Goal: Use online tool/utility: Utilize a website feature to perform a specific function

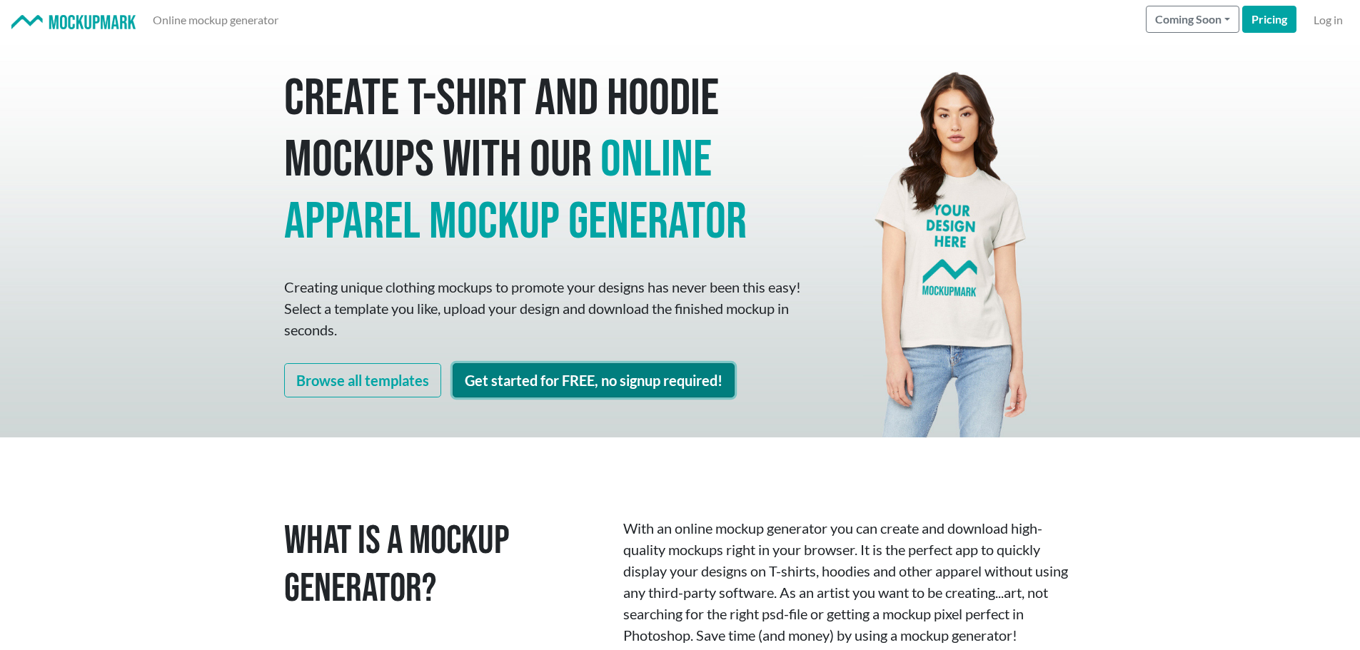
click at [508, 384] on link "Get started for FREE, no signup required!" at bounding box center [594, 380] width 282 height 34
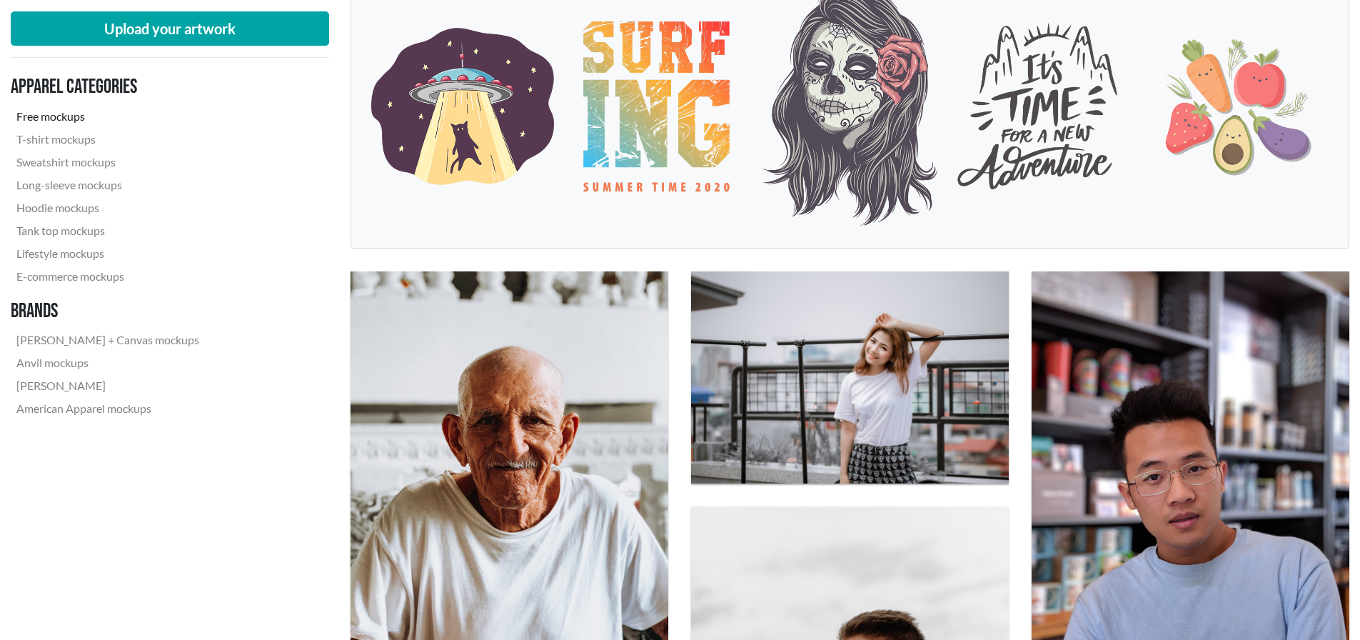
scroll to position [286, 0]
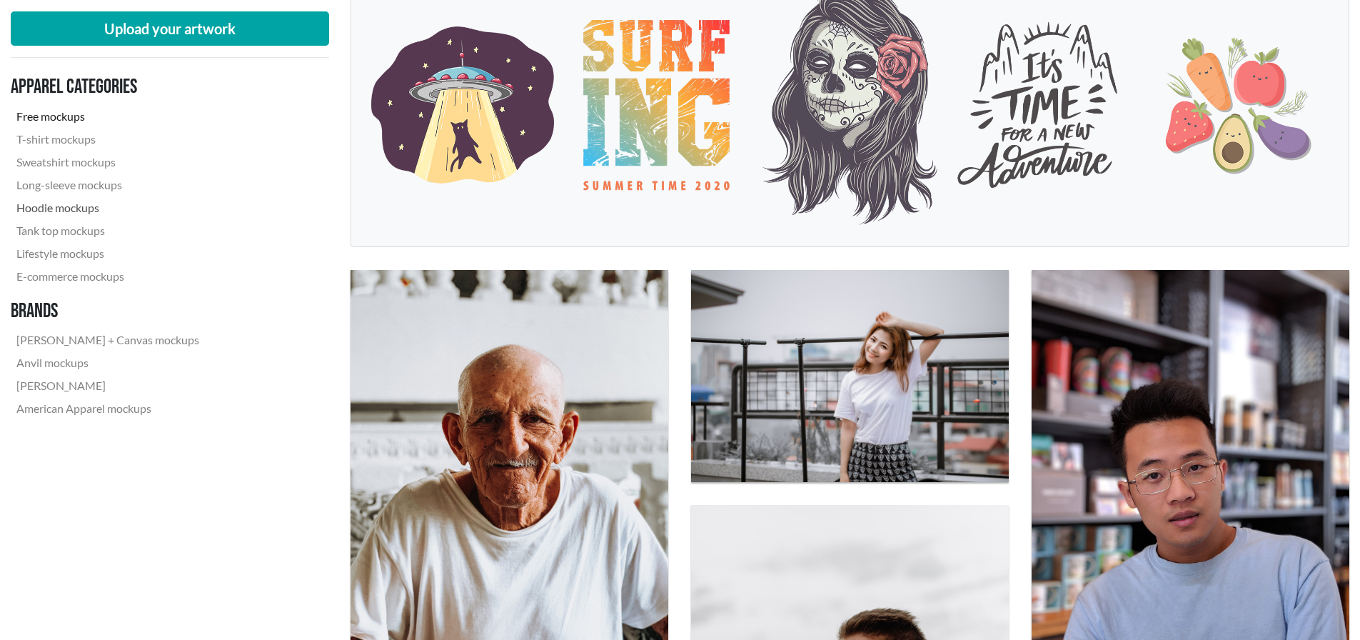
click at [80, 206] on link "Hoodie mockups" at bounding box center [108, 207] width 194 height 23
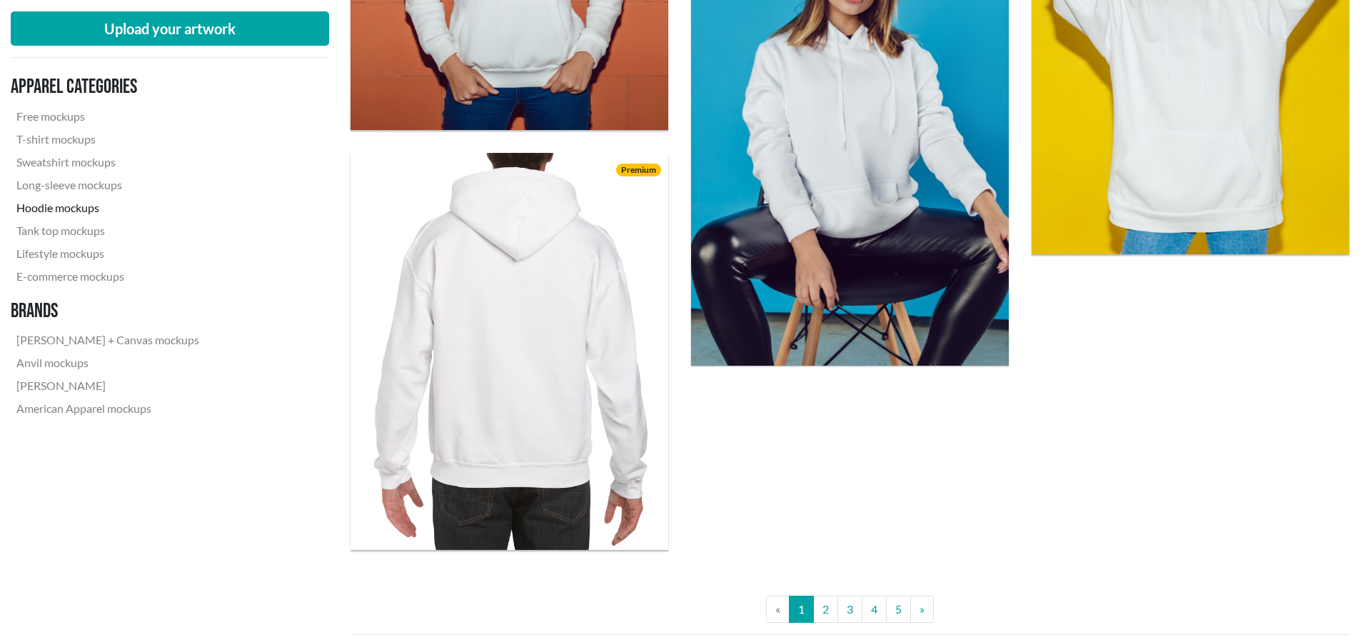
scroll to position [3855, 0]
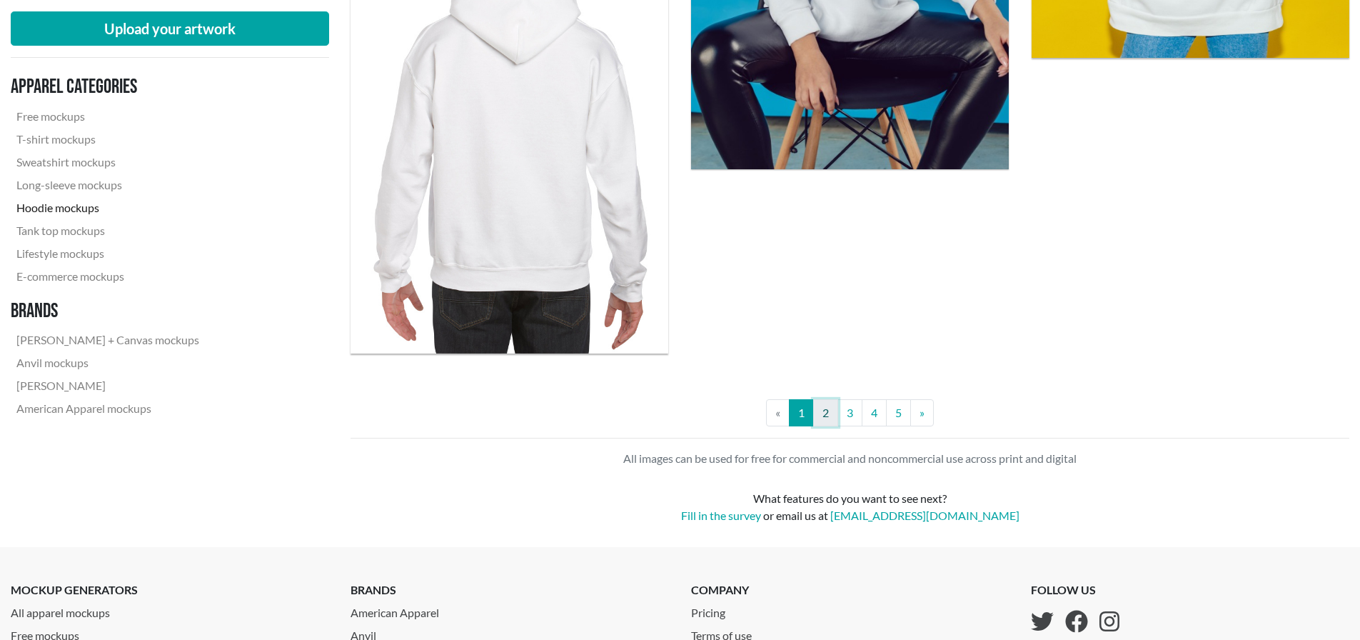
click at [824, 415] on link "2" at bounding box center [825, 412] width 25 height 27
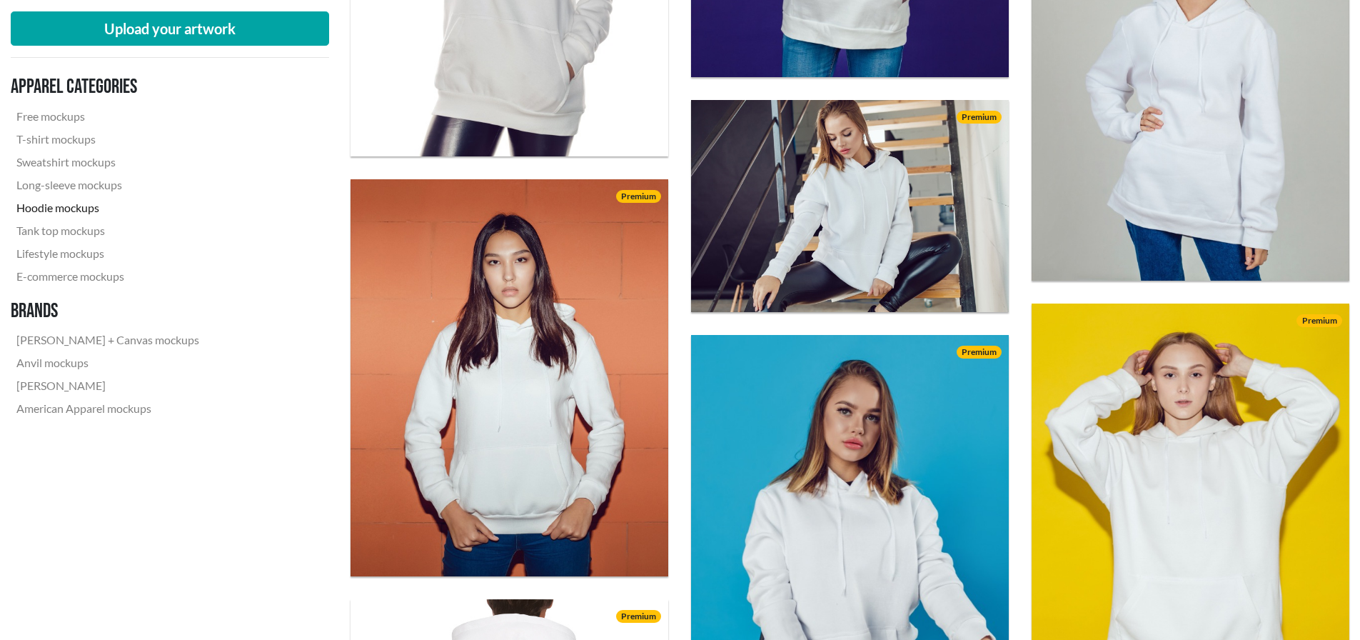
drag, startPoint x: 530, startPoint y: 448, endPoint x: 518, endPoint y: 435, distance: 18.7
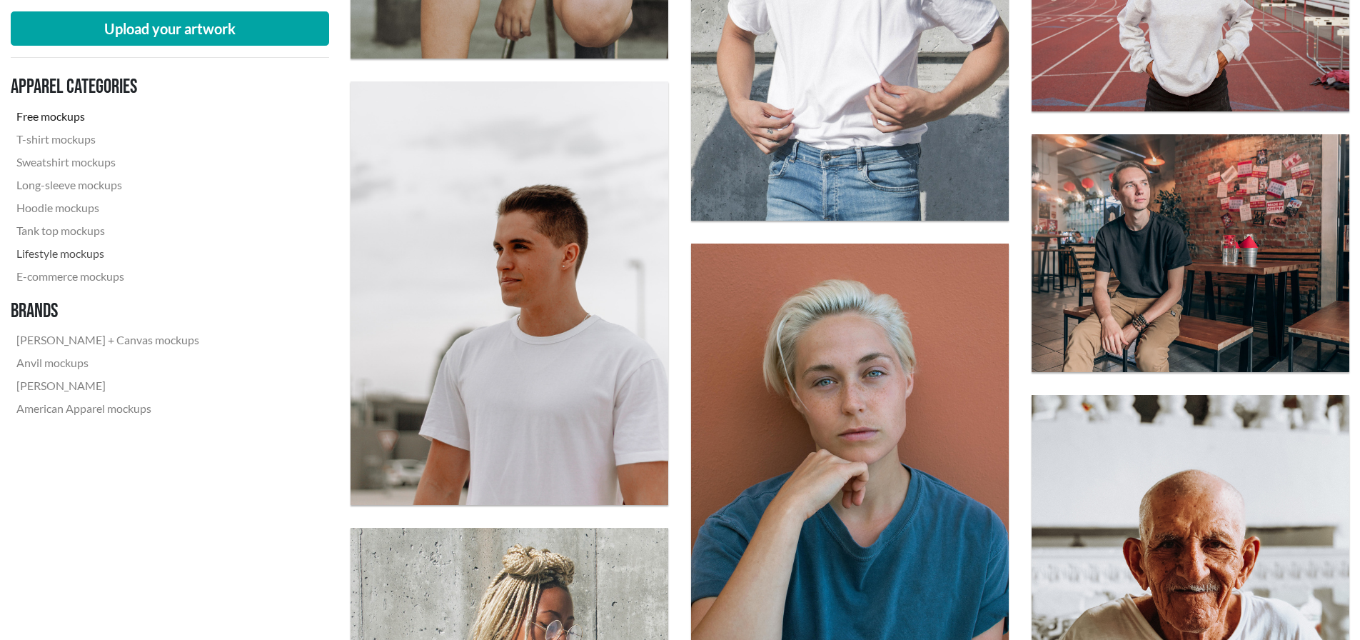
scroll to position [2531, 0]
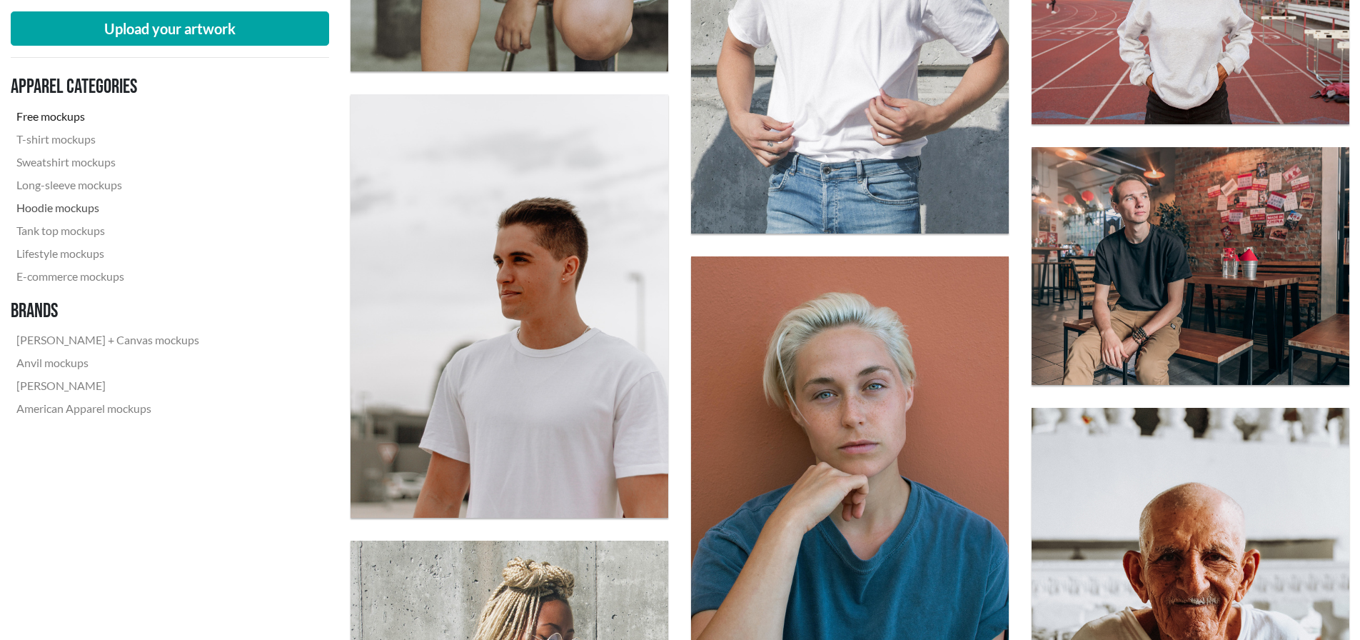
click at [58, 205] on link "Hoodie mockups" at bounding box center [108, 207] width 194 height 23
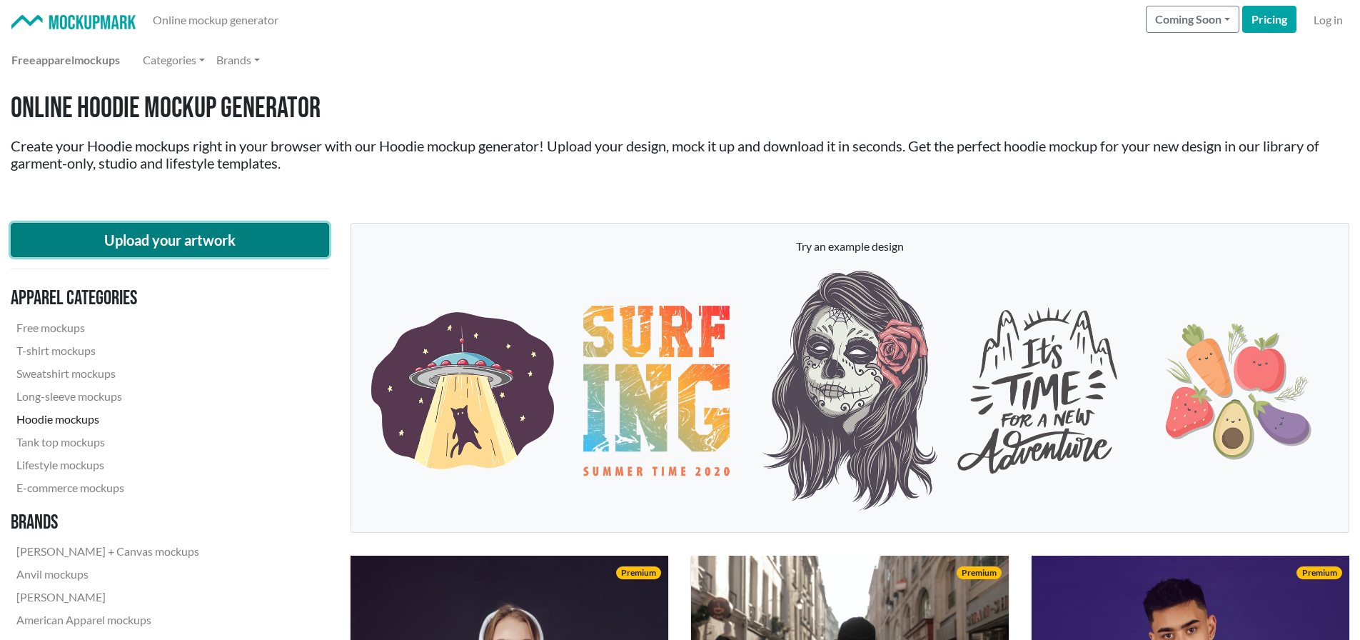
click at [210, 231] on button "Upload your artwork" at bounding box center [170, 240] width 318 height 34
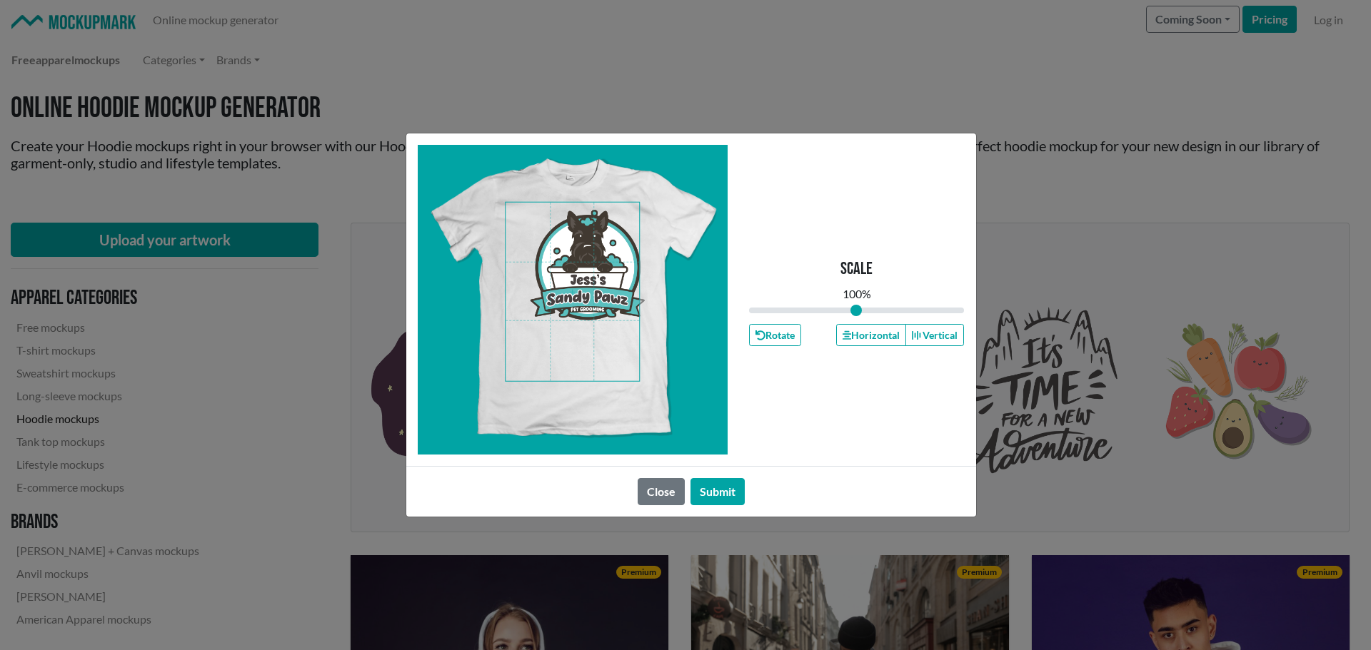
click at [578, 261] on span at bounding box center [571, 292] width 133 height 178
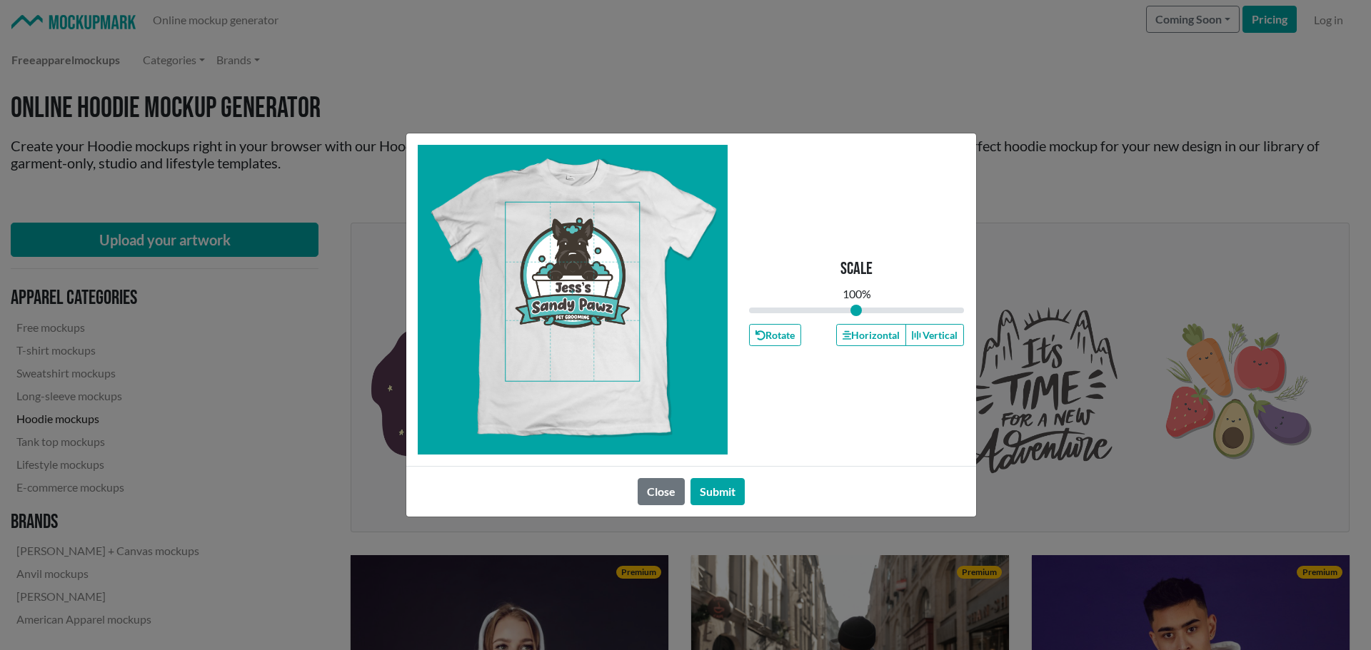
click at [600, 293] on span at bounding box center [571, 292] width 133 height 178
click at [725, 493] on button "Submit" at bounding box center [717, 491] width 54 height 27
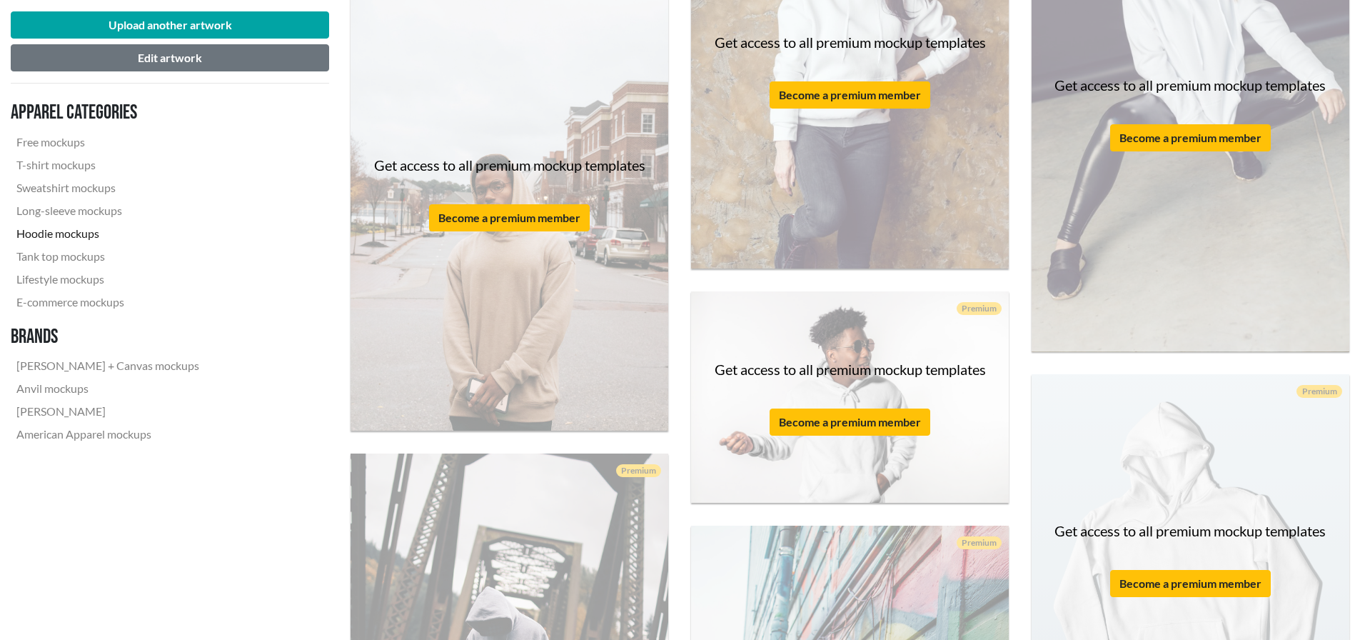
scroll to position [2142, 0]
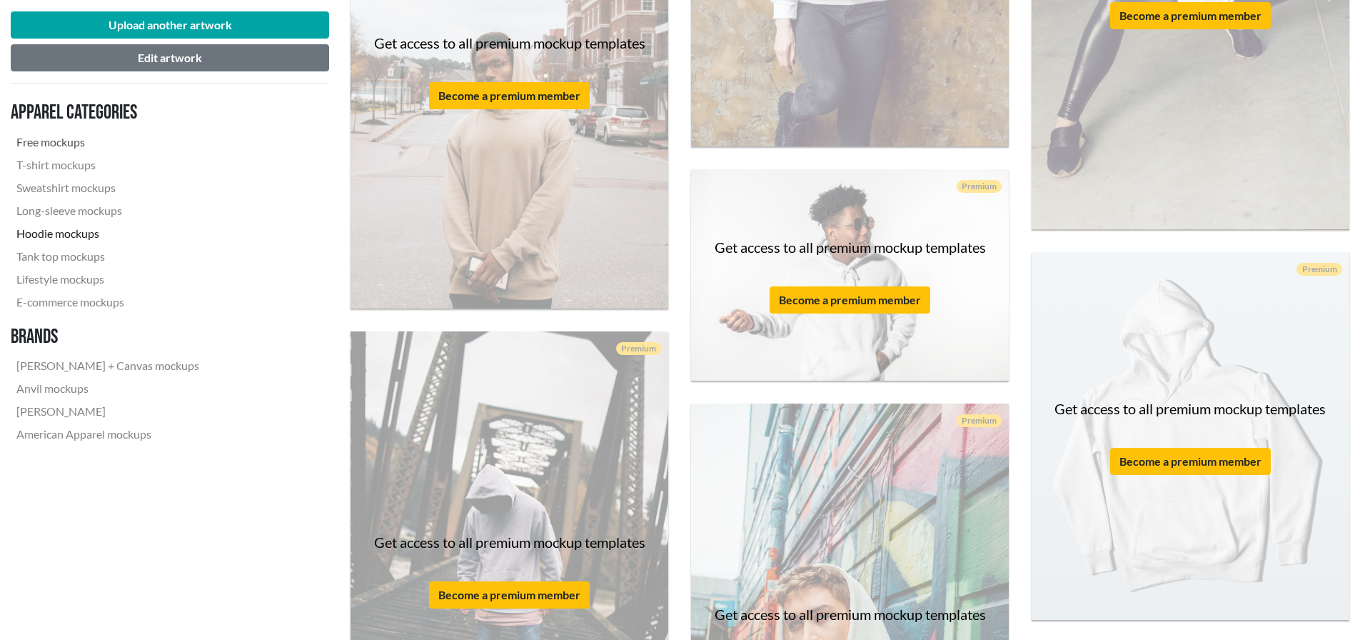
click at [71, 143] on link "Free mockups" at bounding box center [108, 142] width 194 height 23
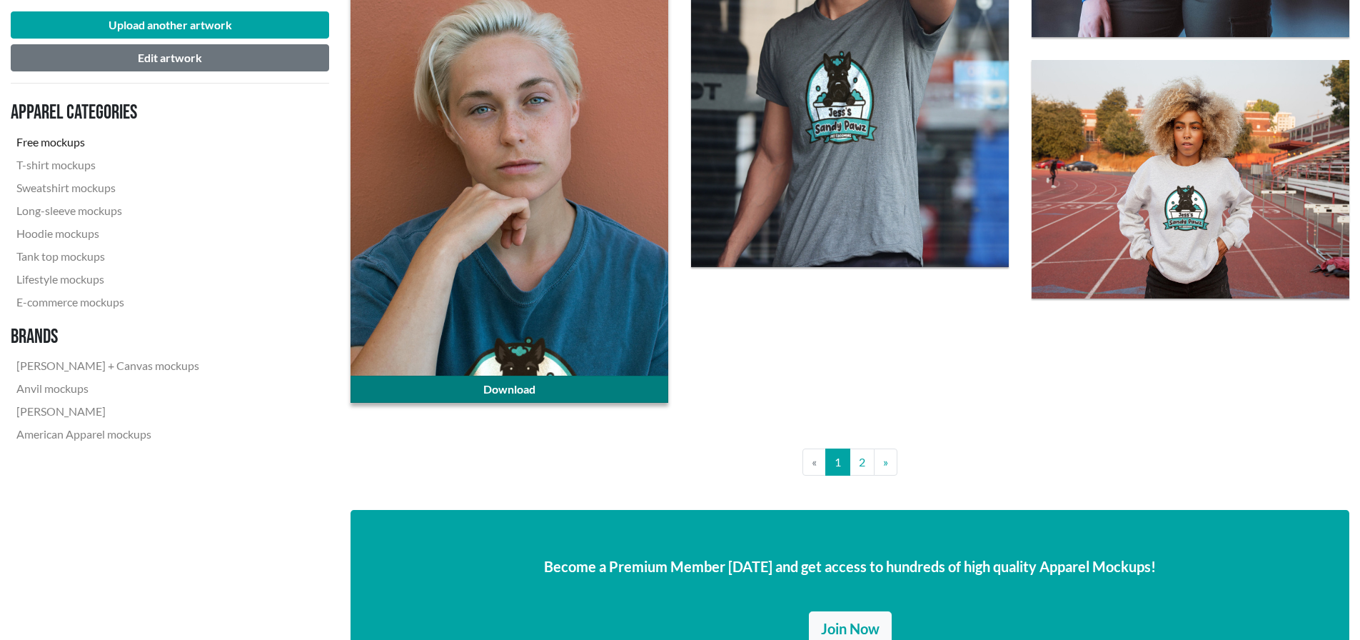
scroll to position [3355, 0]
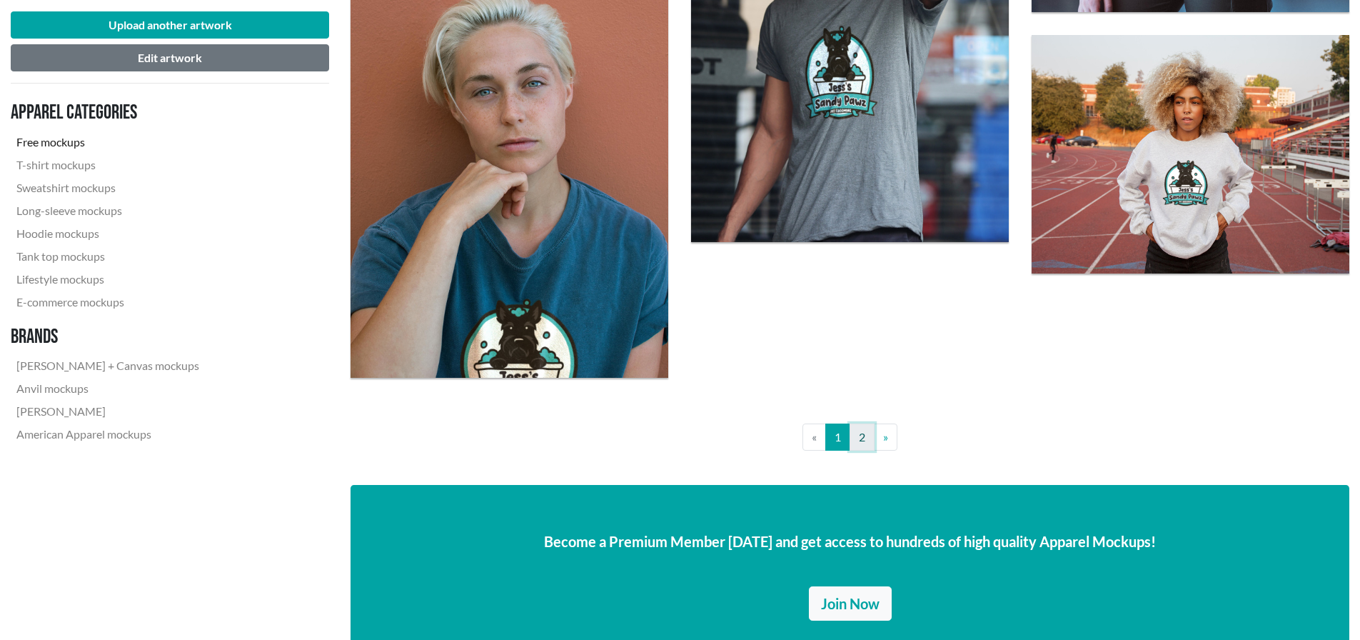
click at [857, 440] on link "2" at bounding box center [862, 436] width 25 height 27
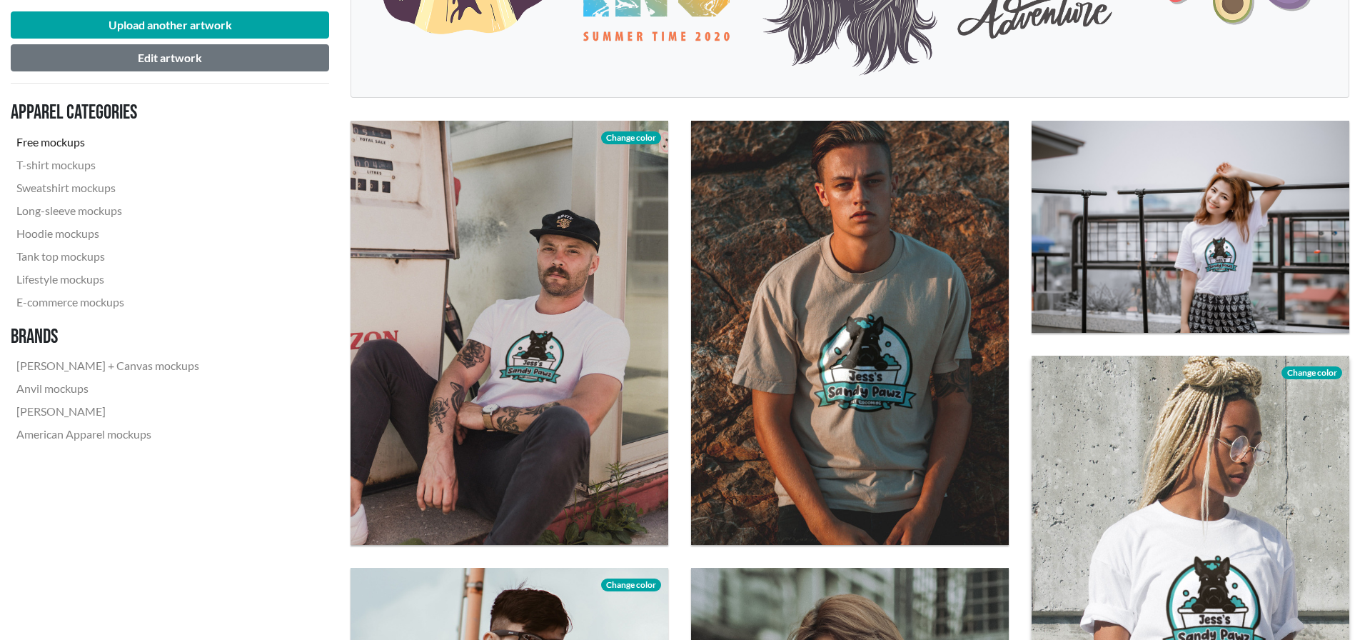
scroll to position [428, 0]
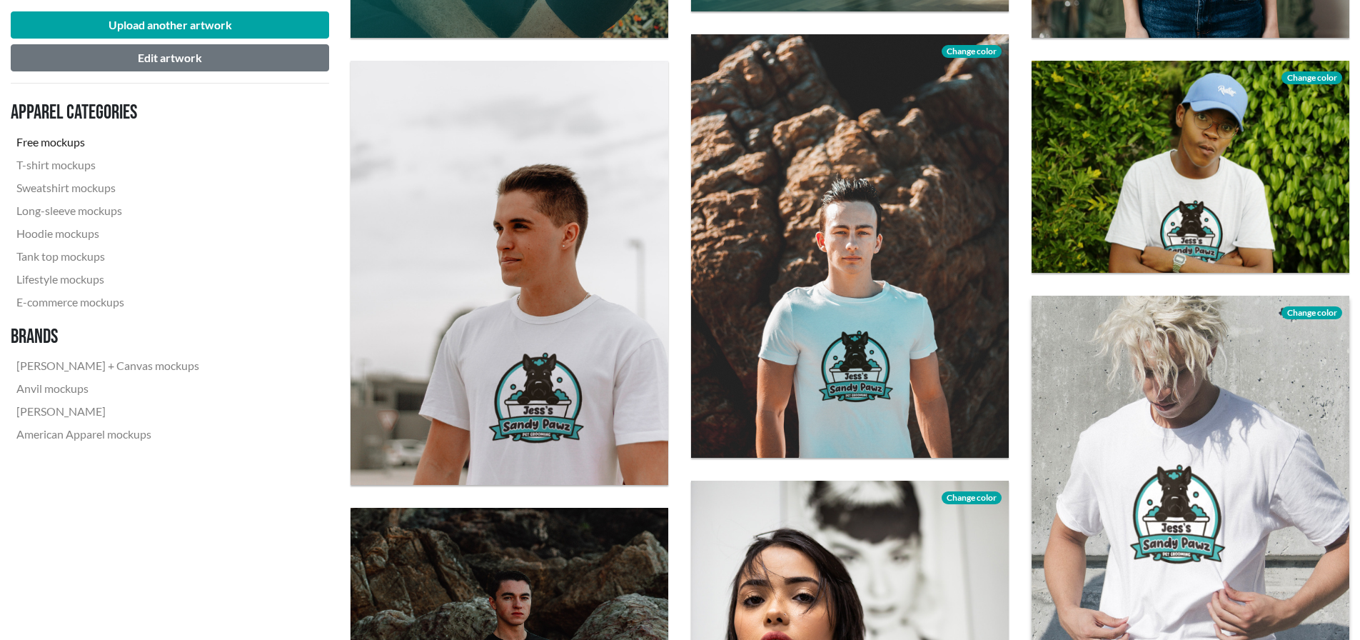
scroll to position [1642, 0]
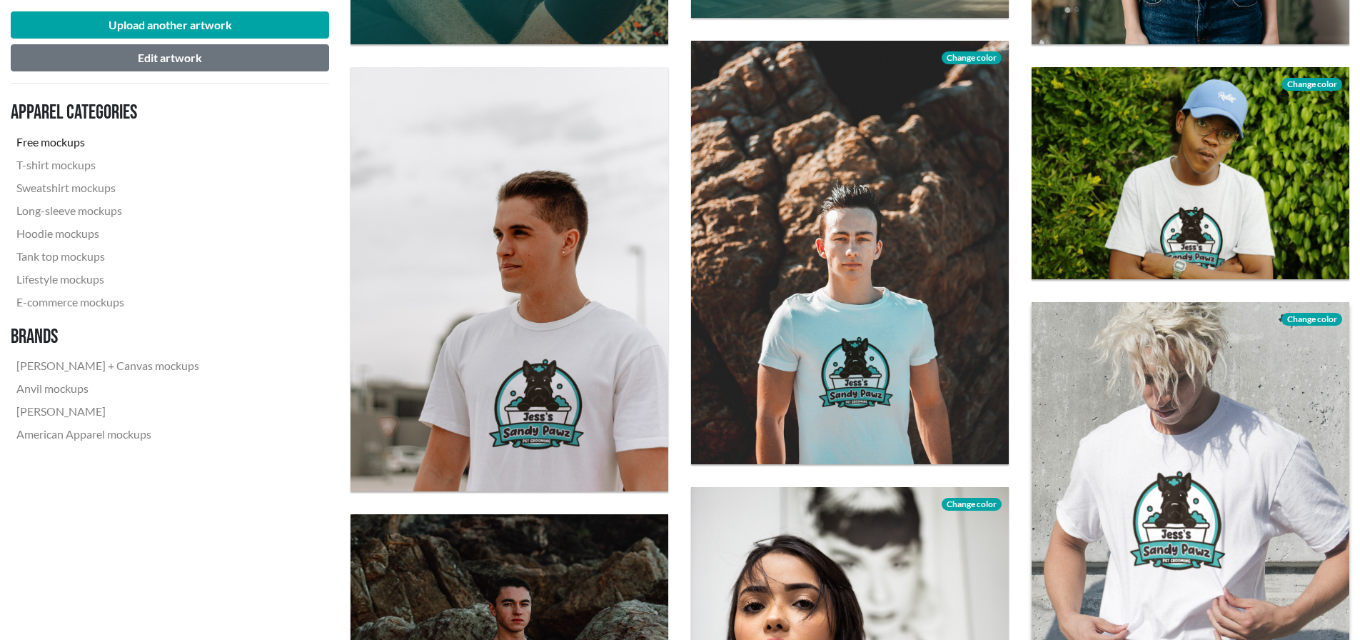
click at [1161, 416] on div at bounding box center [1191, 513] width 318 height 423
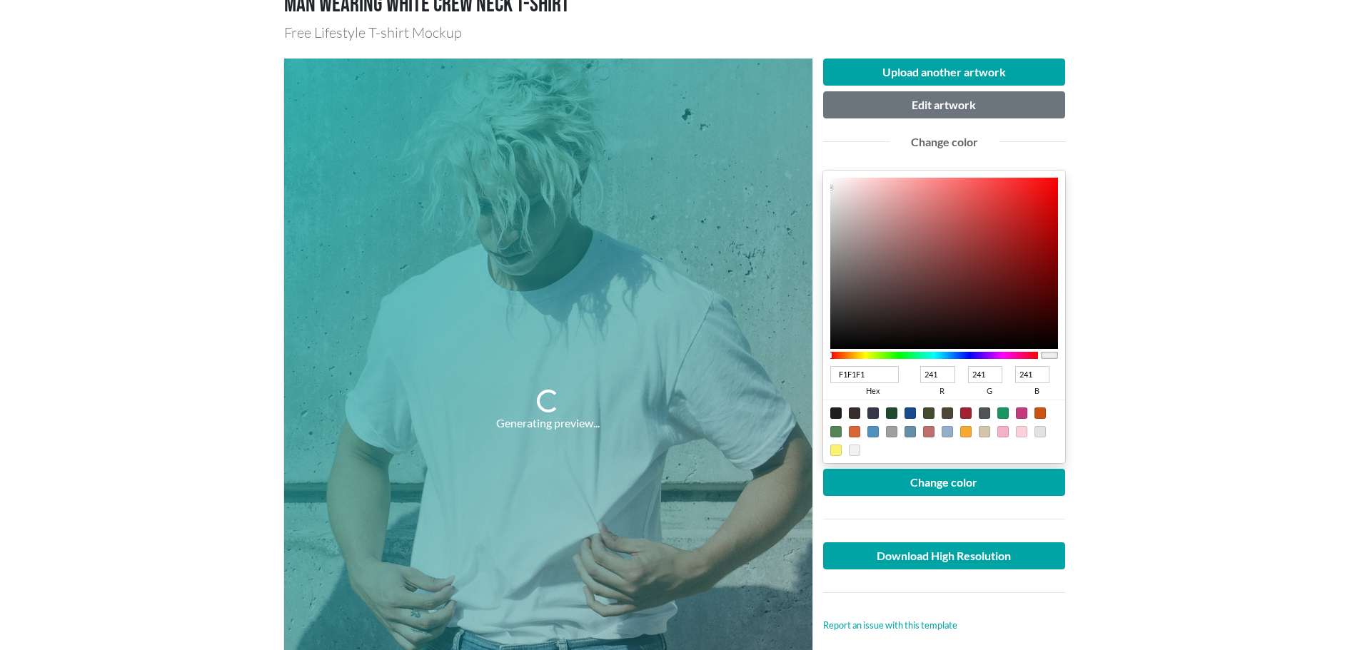
scroll to position [143, 0]
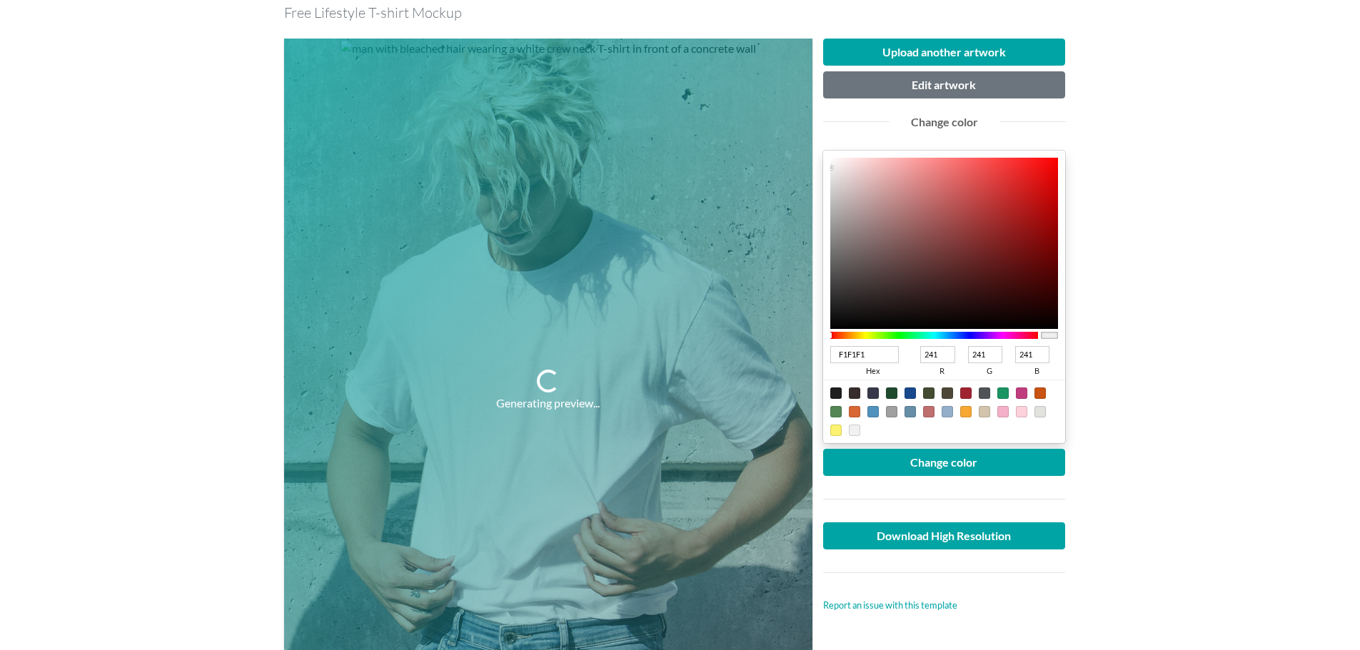
click at [942, 336] on div at bounding box center [934, 335] width 208 height 7
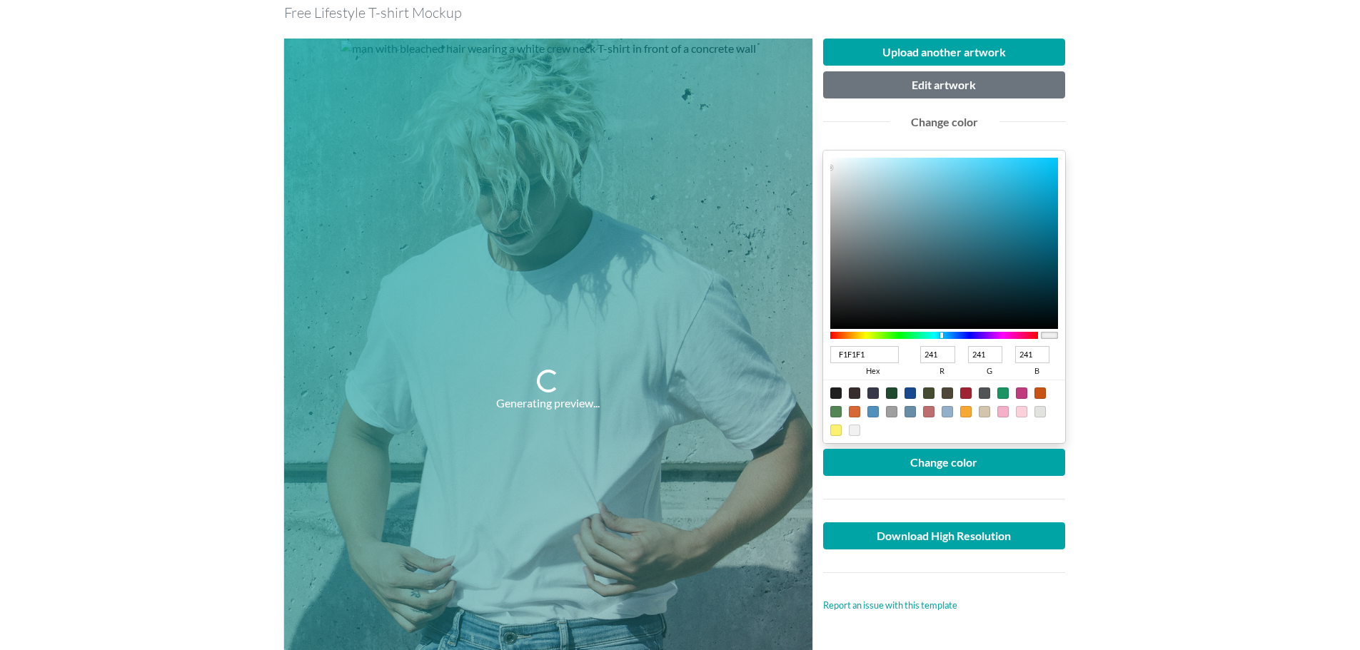
type input "2B6F82"
type input "43"
type input "111"
type input "130"
type input "2A7F96"
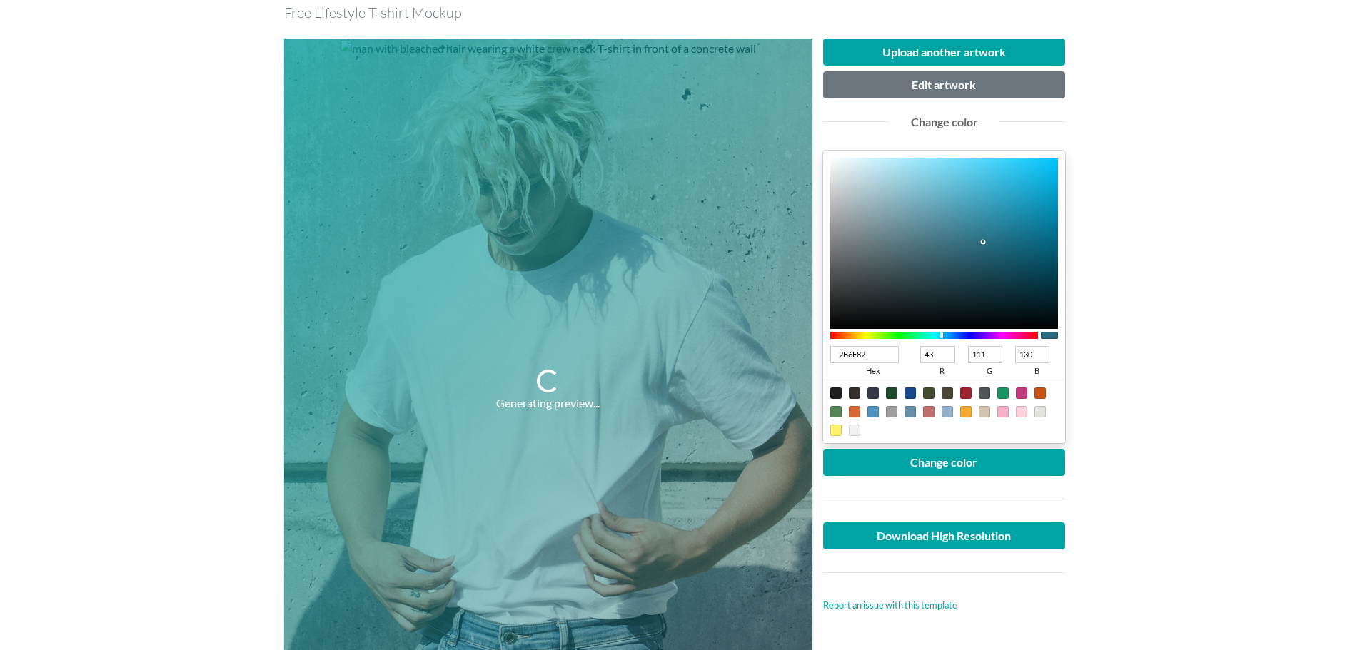
type input "42"
type input "127"
type input "150"
type input "2595B3"
type input "37"
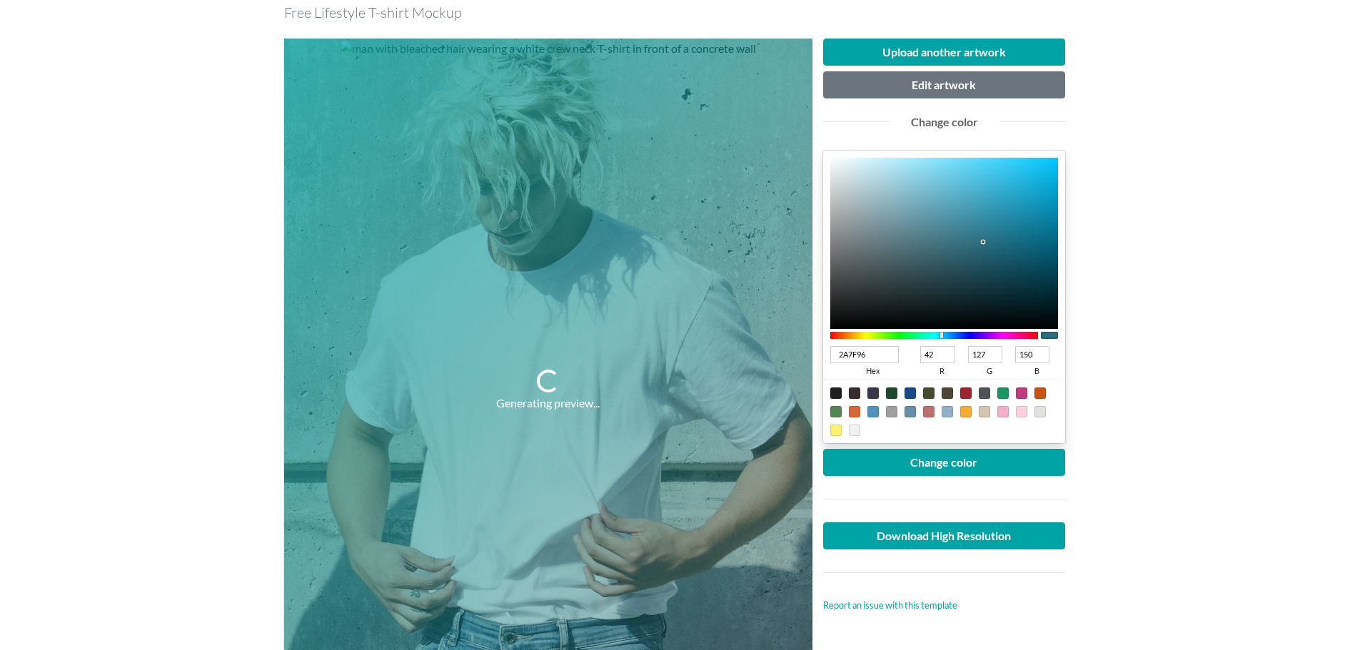
type input "149"
type input "179"
type input "22B7DE"
type input "34"
type input "183"
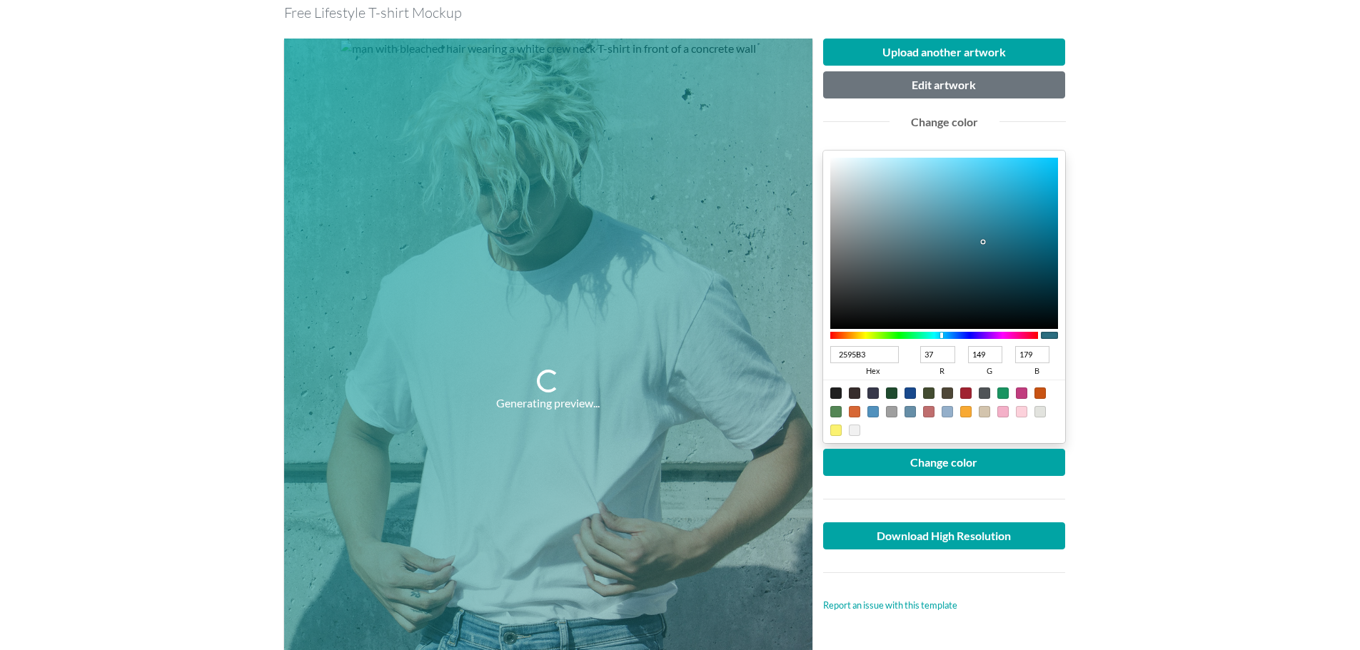
type input "222"
type input "1DCDFB"
type input "29"
type input "205"
type input "251"
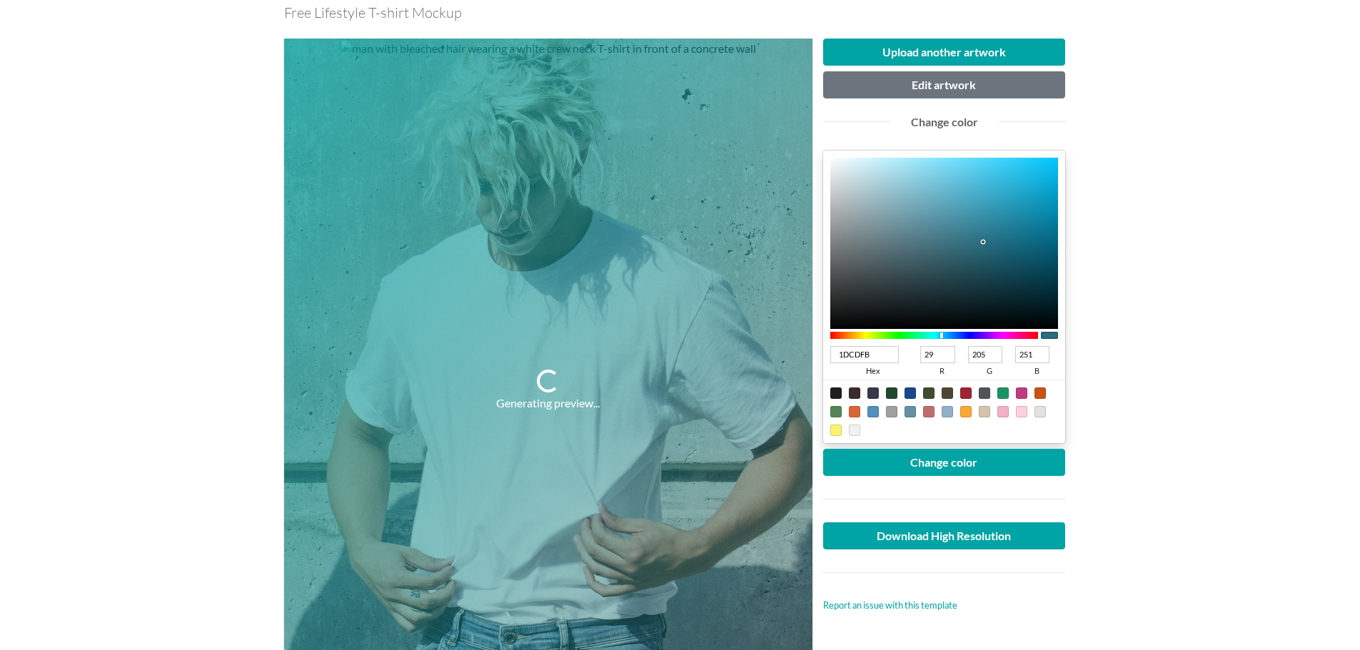
type input "13CEFF"
type input "19"
type input "206"
type input "255"
type input "0ACCFF"
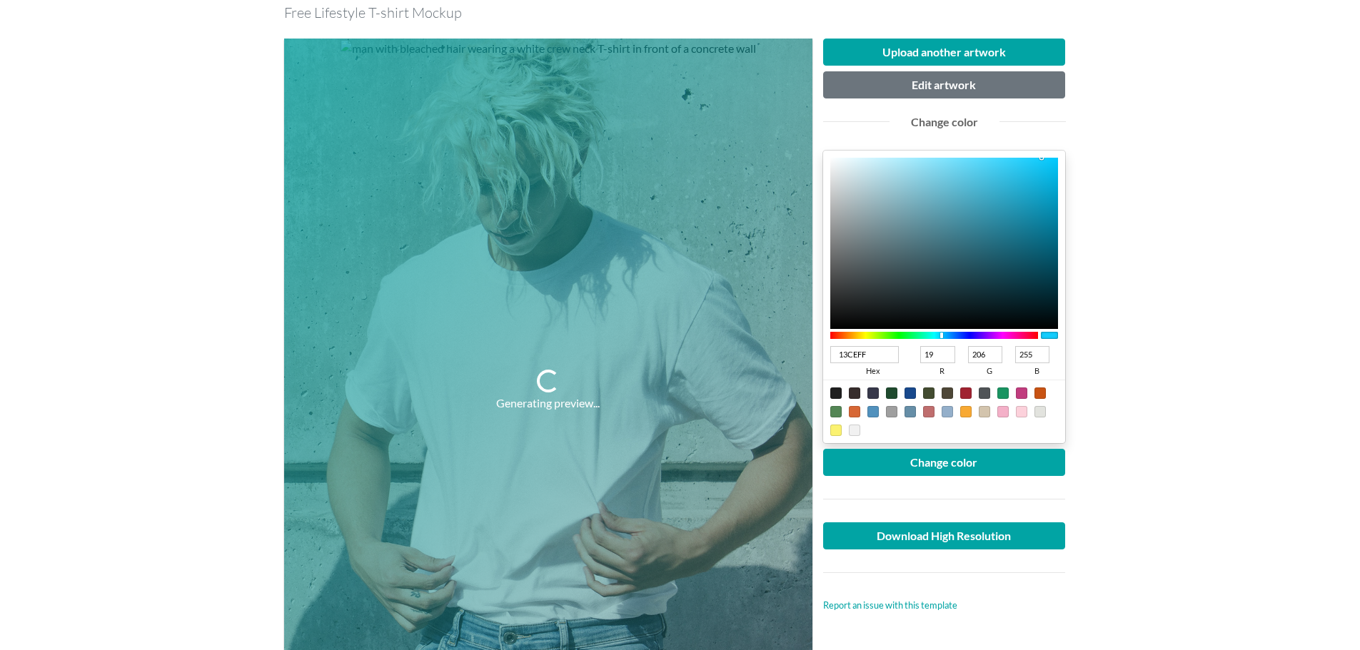
type input "10"
type input "204"
type input "04CBFF"
type input "4"
type input "203"
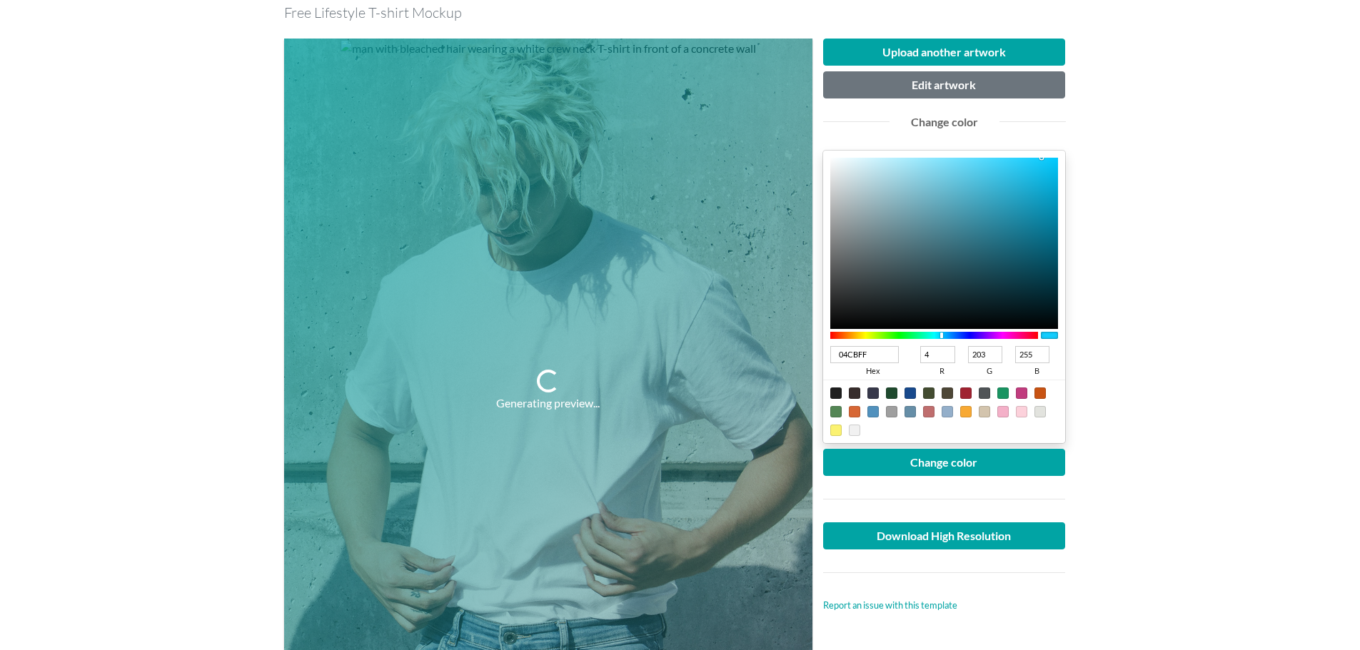
type input "00CAFF"
type input "0"
type input "202"
type input "00BEEF"
type input "190"
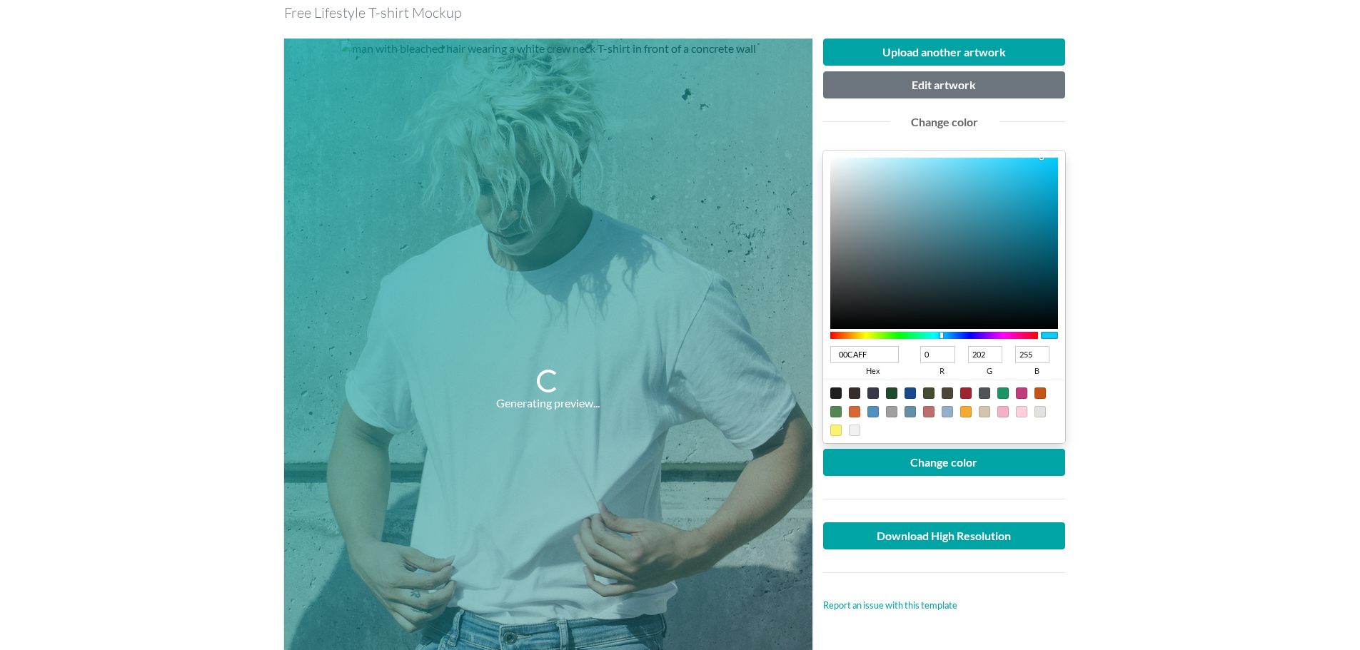
type input "239"
type input "00B9E9"
type input "185"
type input "233"
type input "00BAEA"
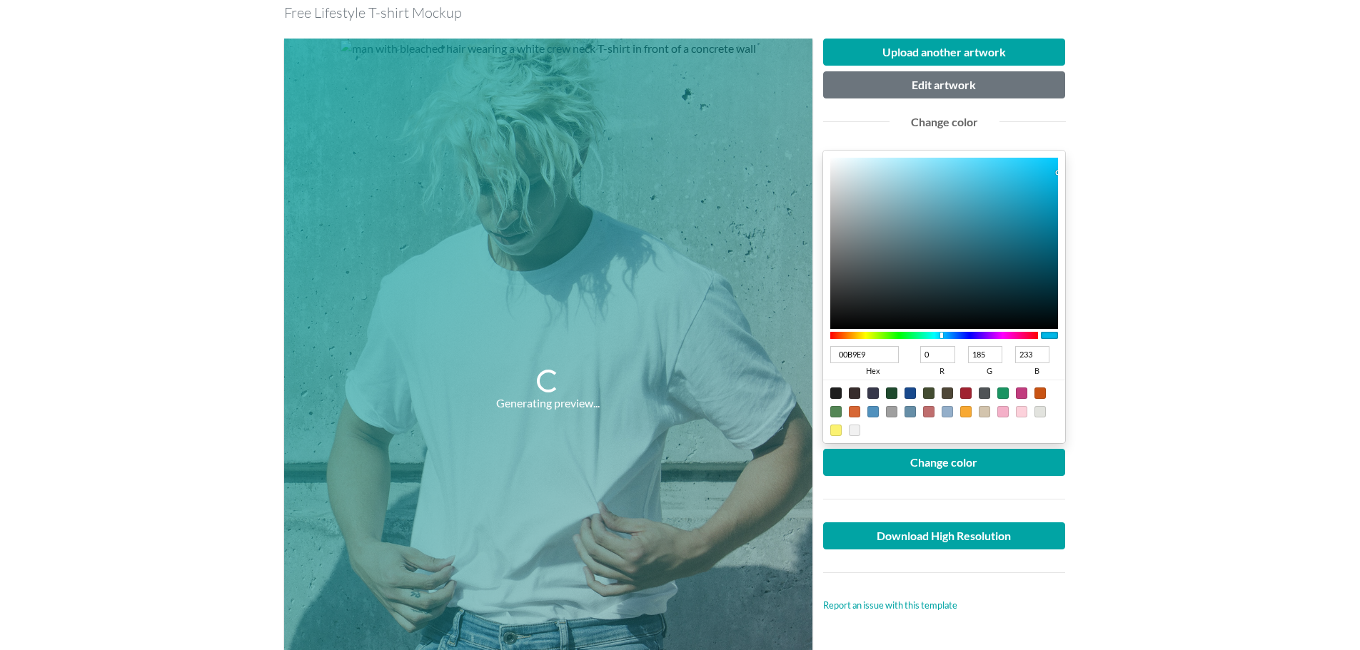
type input "186"
type input "234"
drag, startPoint x: 983, startPoint y: 241, endPoint x: 1070, endPoint y: 172, distance: 111.3
click at [1070, 172] on div "Upload another artwork Edit artwork Change color 00BAEA hex 0 r 186 g 234 b 100…" at bounding box center [944, 391] width 264 height 705
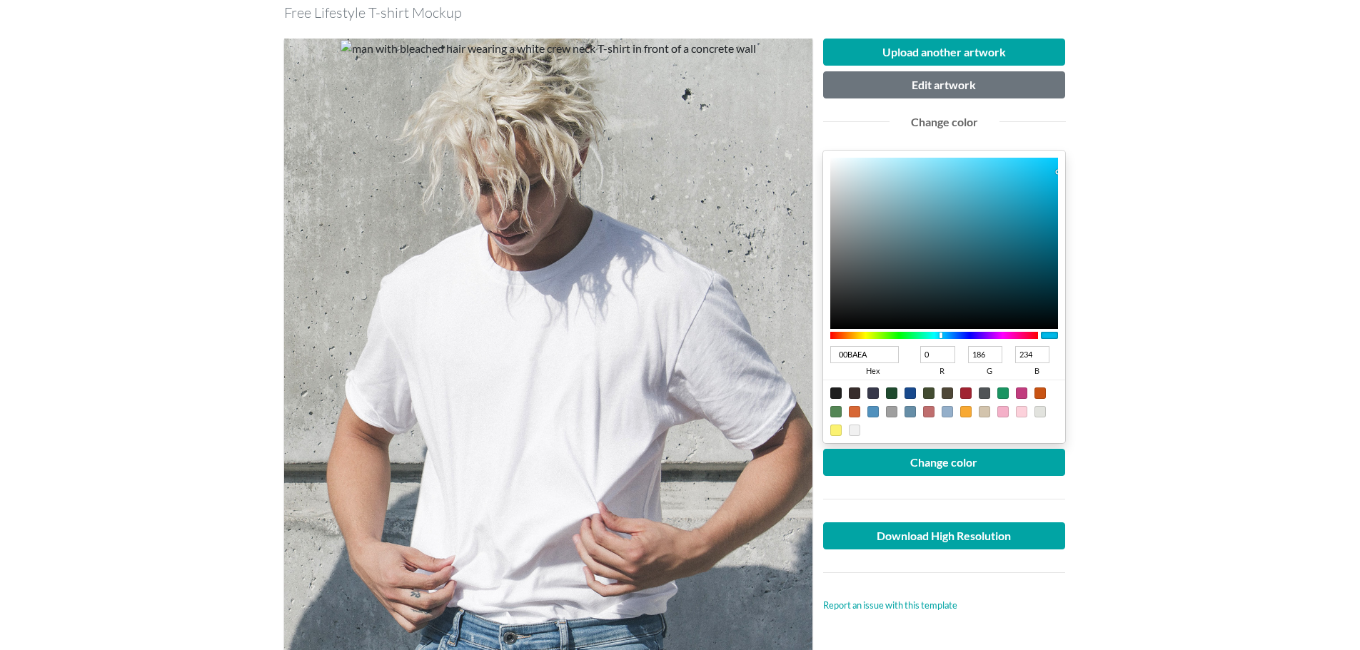
type input "00C1EA"
type input "193"
type input "00C6EA"
type input "198"
type input "00CBEA"
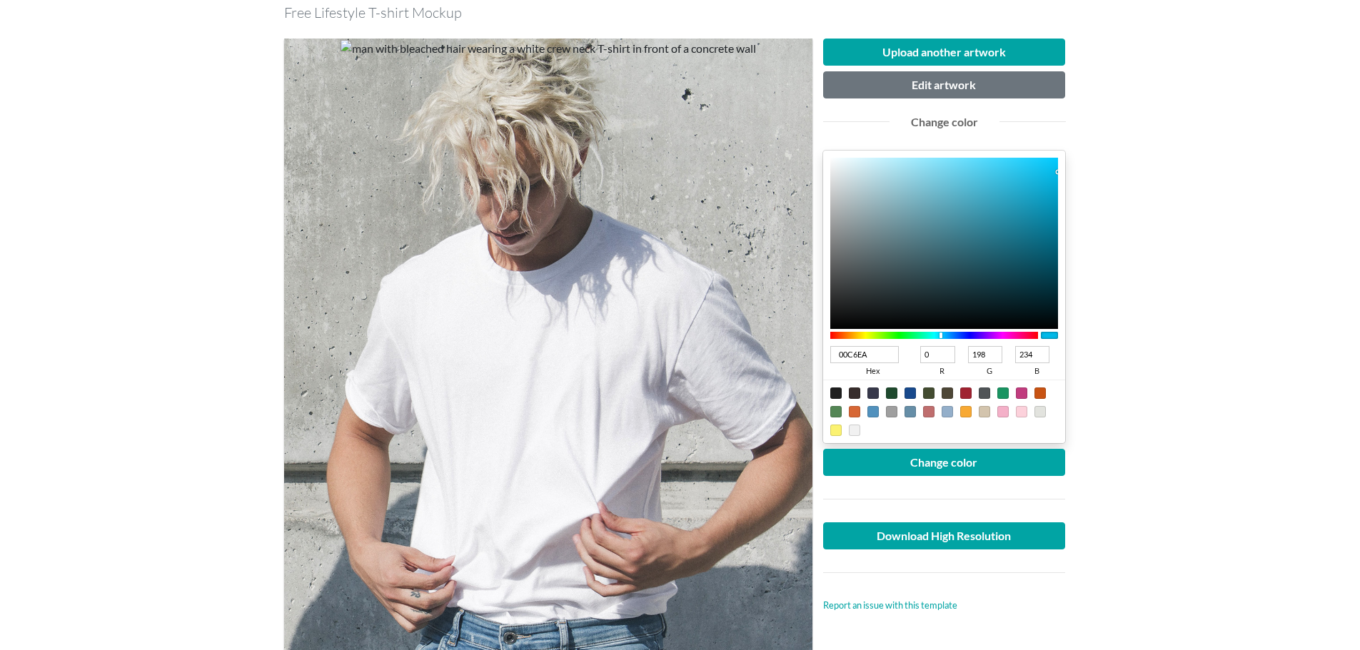
type input "203"
type input "00D0EA"
type input "208"
type input "00D4EA"
type input "212"
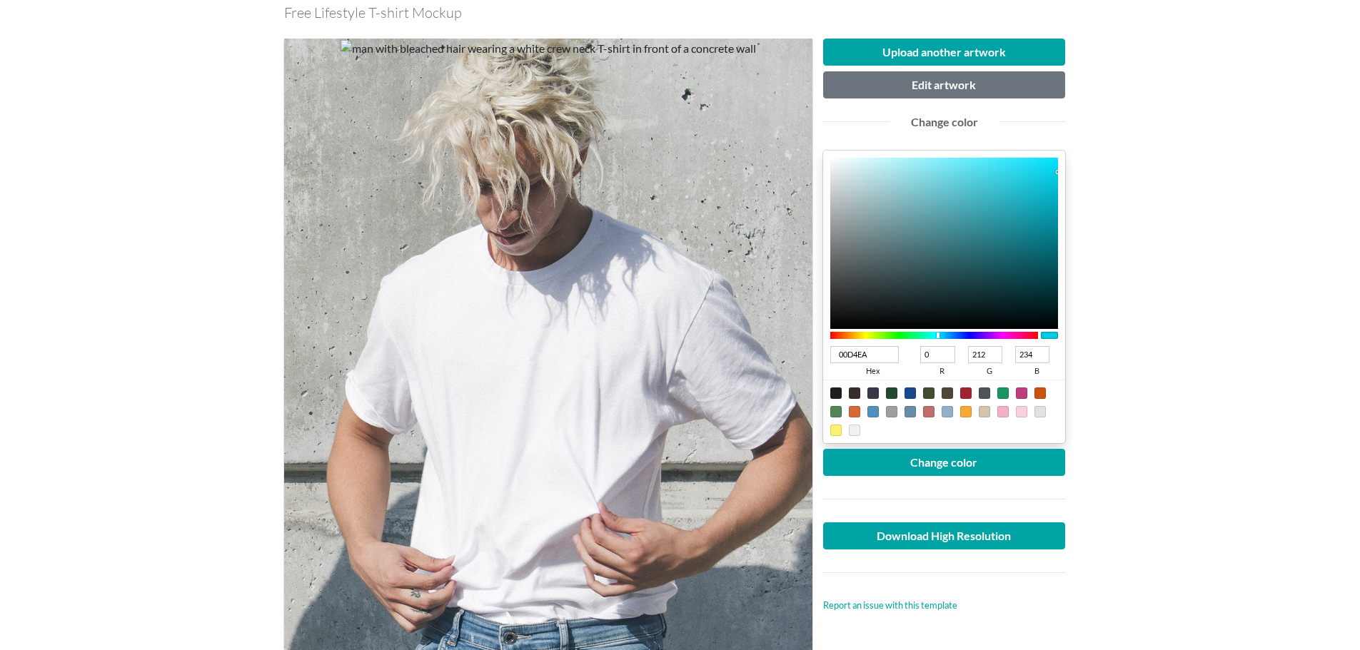
type input "00D9EA"
type input "217"
type input "00DEEA"
type input "222"
type input "00E3EA"
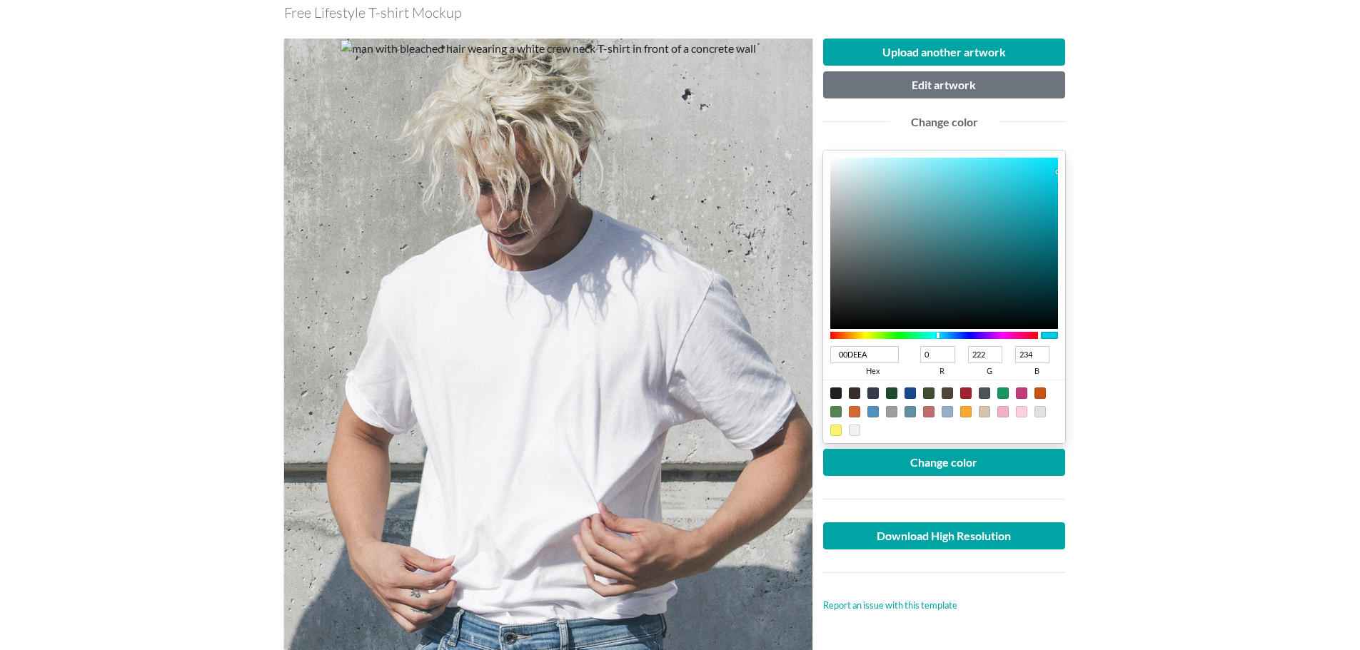
type input "227"
type input "00E8EA"
type input "232"
type input "00EAE8"
type input "234"
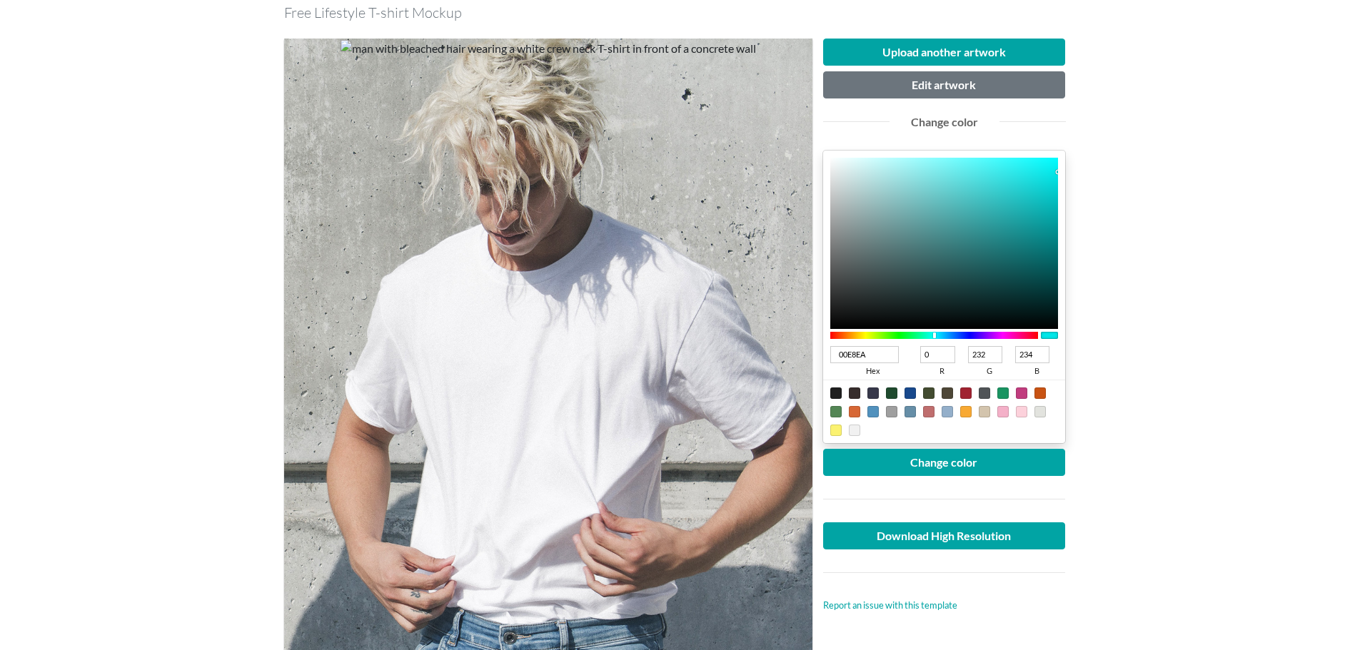
type input "232"
type input "00EAE3"
type input "227"
type input "00EADE"
type input "222"
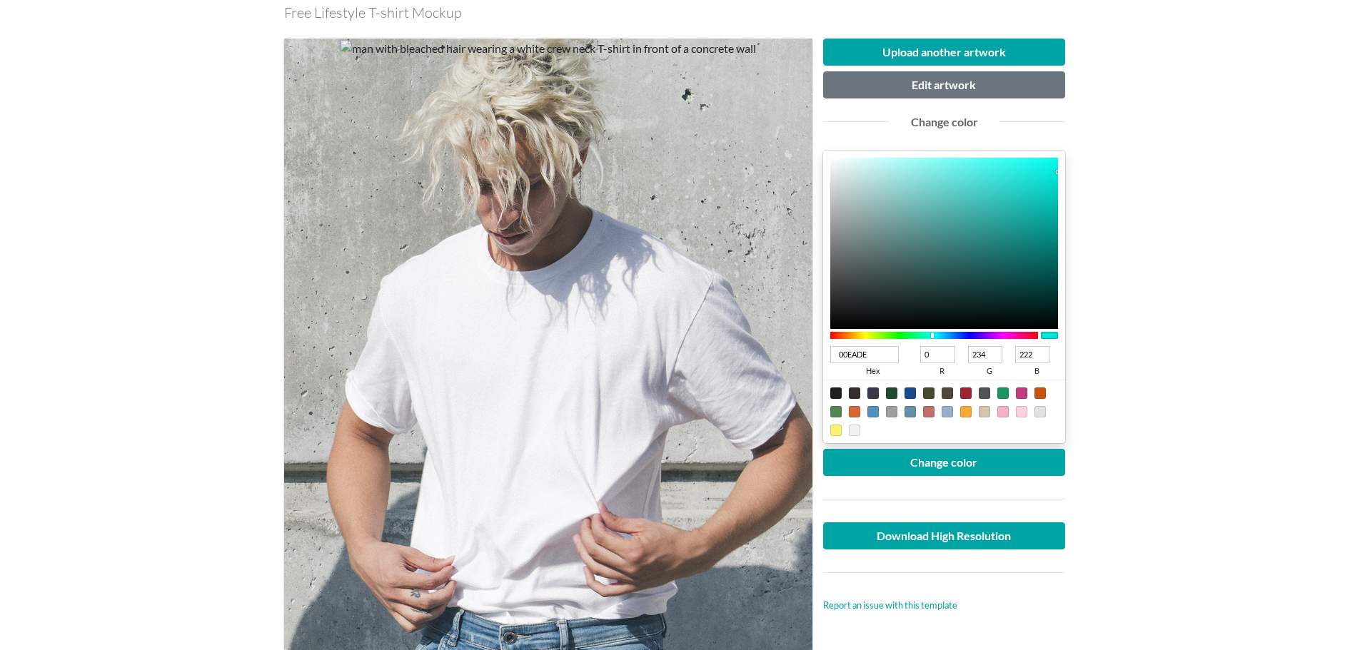
drag, startPoint x: 940, startPoint y: 336, endPoint x: 932, endPoint y: 336, distance: 7.9
click at [932, 336] on div at bounding box center [932, 336] width 3 height 6
type input "259D96"
type input "37"
type input "157"
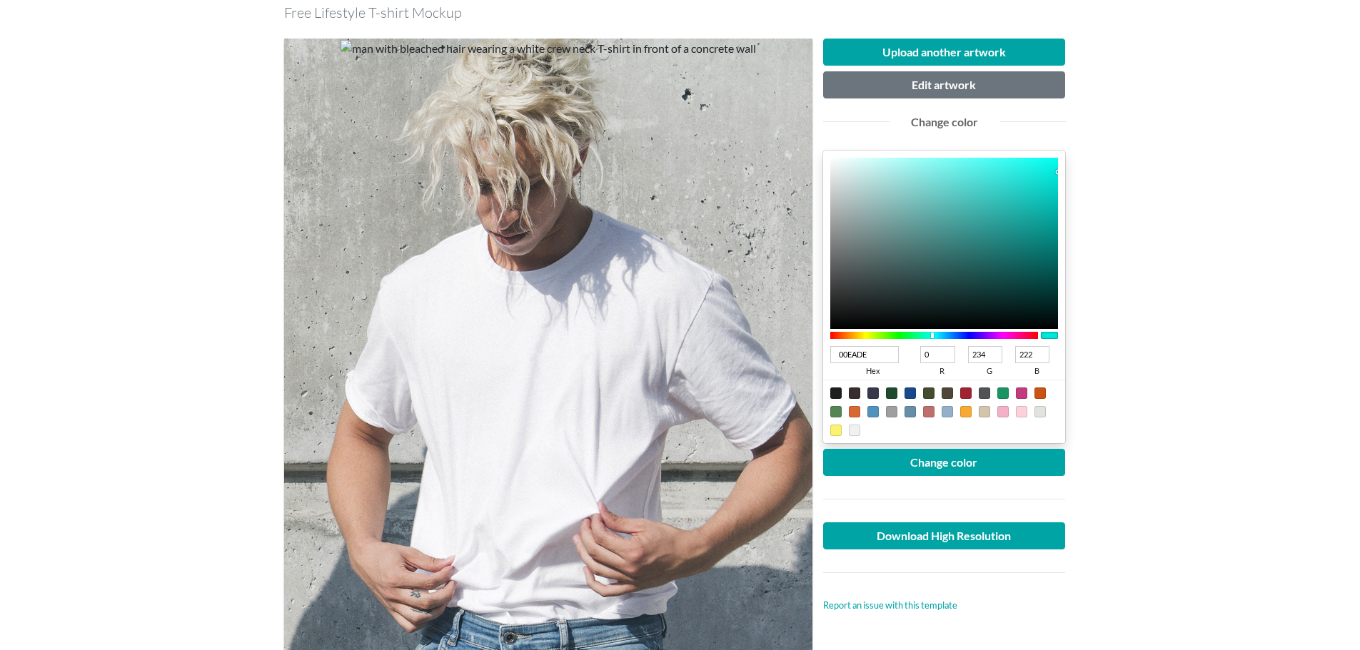
type input "150"
type input "22A79F"
type input "34"
type input "167"
type input "159"
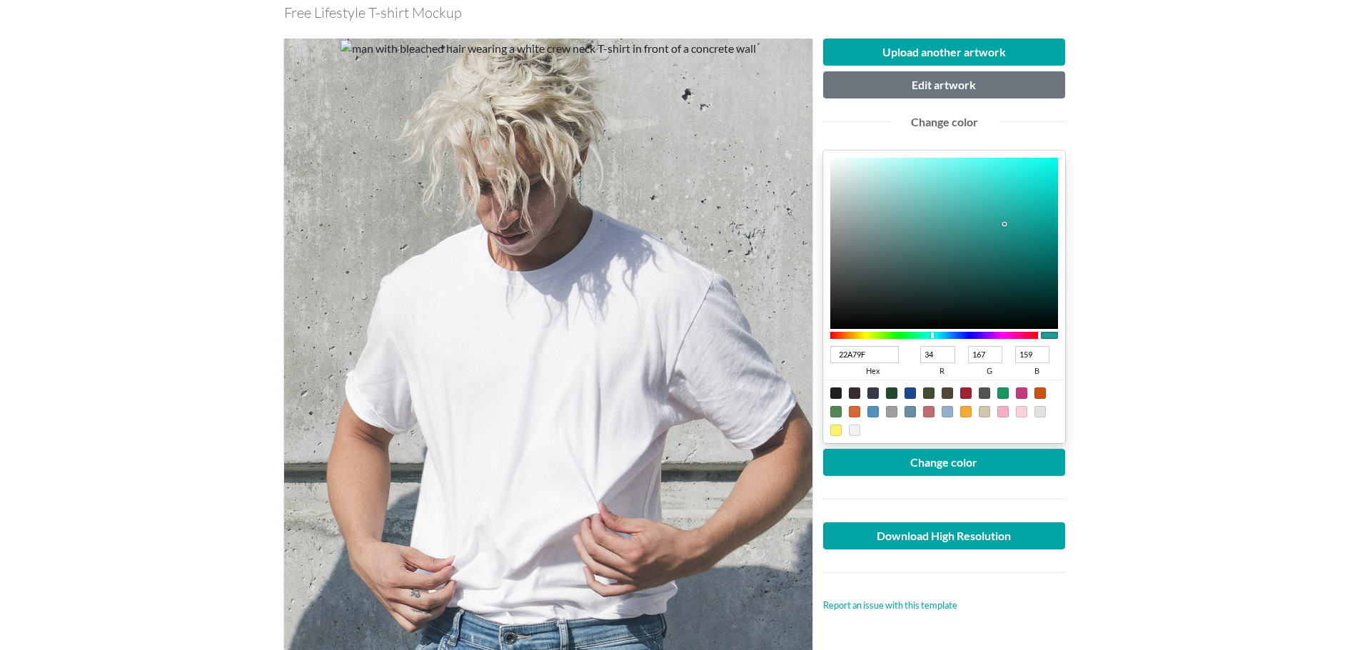
type input "18C0B6"
type input "24"
type input "192"
type input "182"
type input "09DDD1"
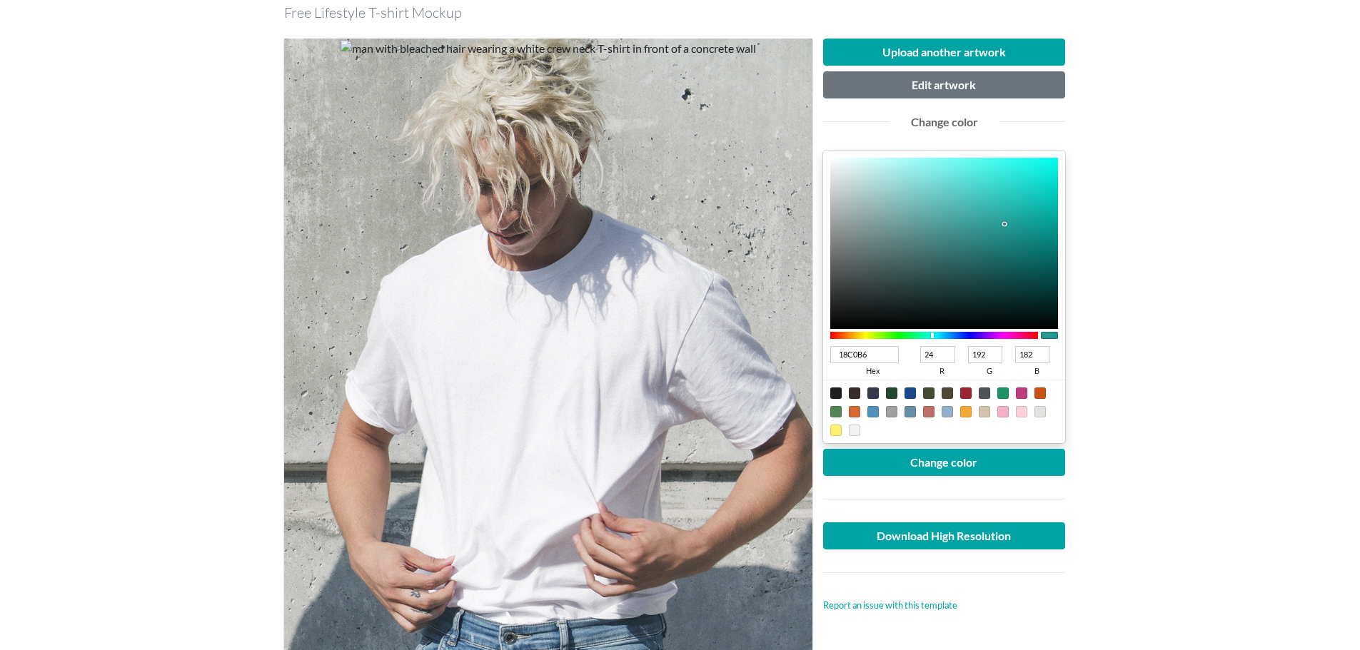
type input "9"
type input "221"
type input "209"
type input "00F3E5"
type input "0"
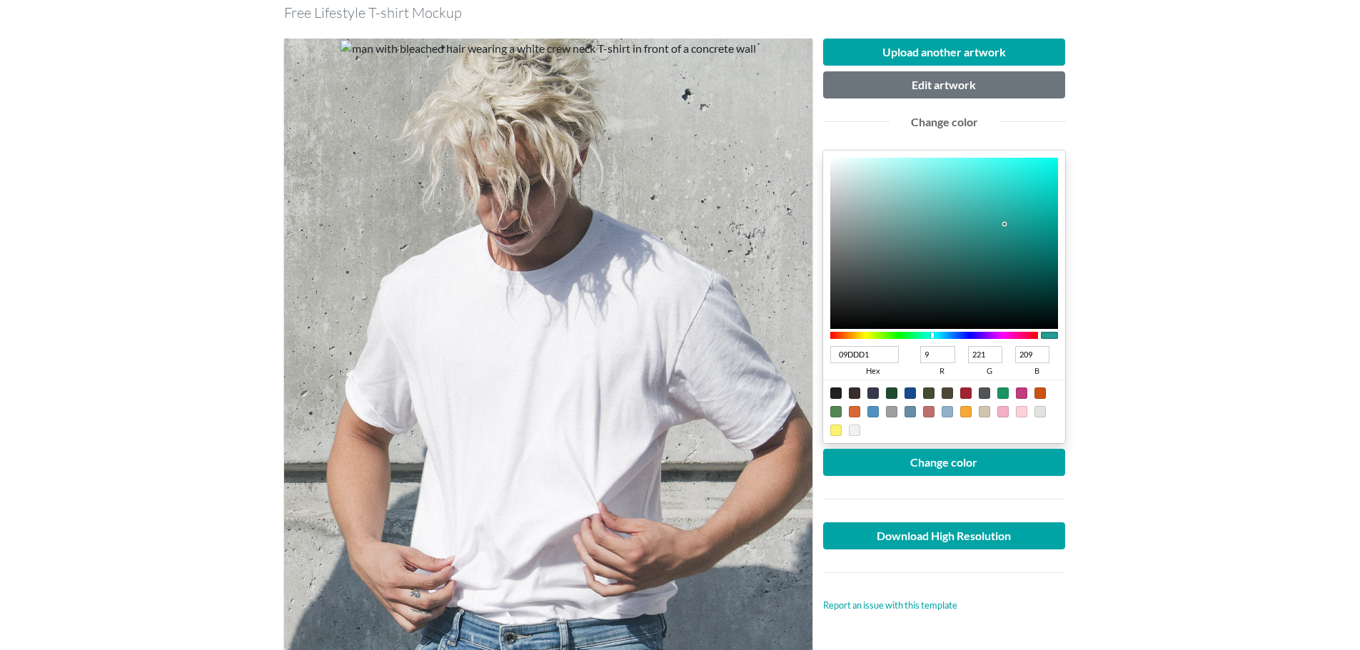
type input "243"
type input "229"
type input "00FFF0"
type input "255"
type input "240"
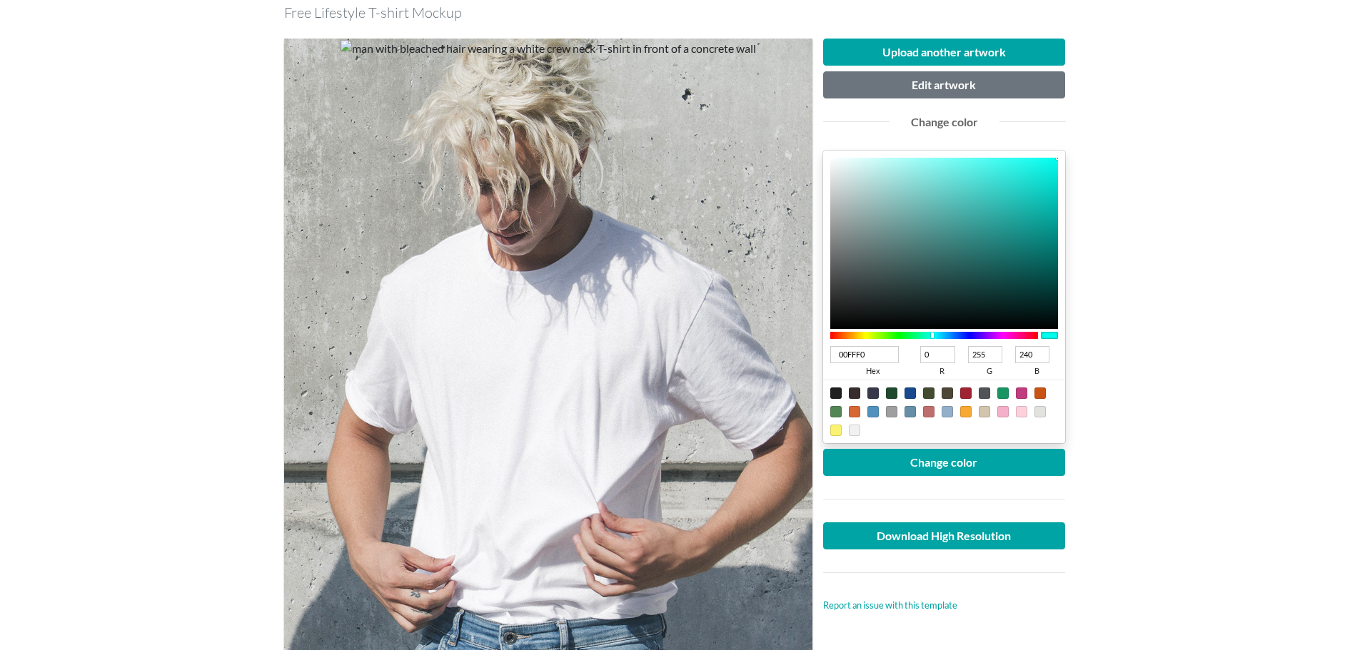
drag, startPoint x: 1007, startPoint y: 222, endPoint x: 1073, endPoint y: 141, distance: 105.0
click at [1066, 141] on div "Upload another artwork Edit artwork Change color 00FFF0 hex 0 r 255 g 240 b 100…" at bounding box center [944, 326] width 243 height 575
click at [976, 455] on button "Change color" at bounding box center [944, 462] width 243 height 27
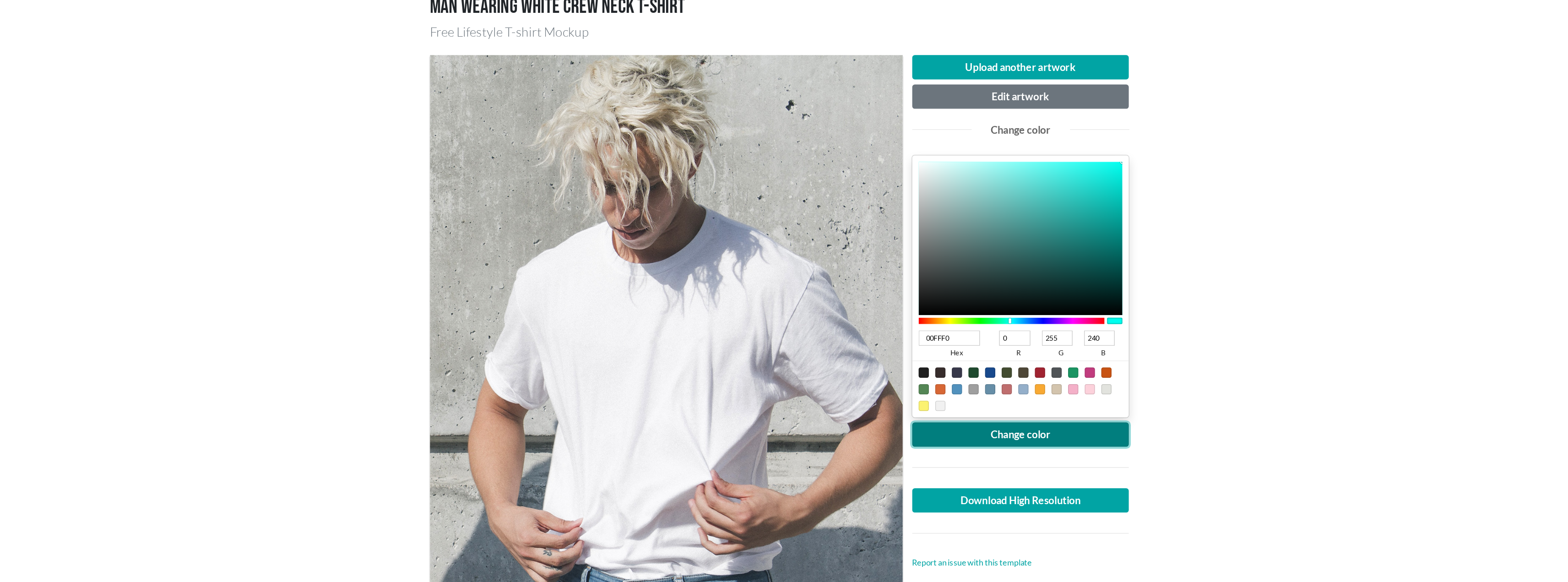
scroll to position [46, 0]
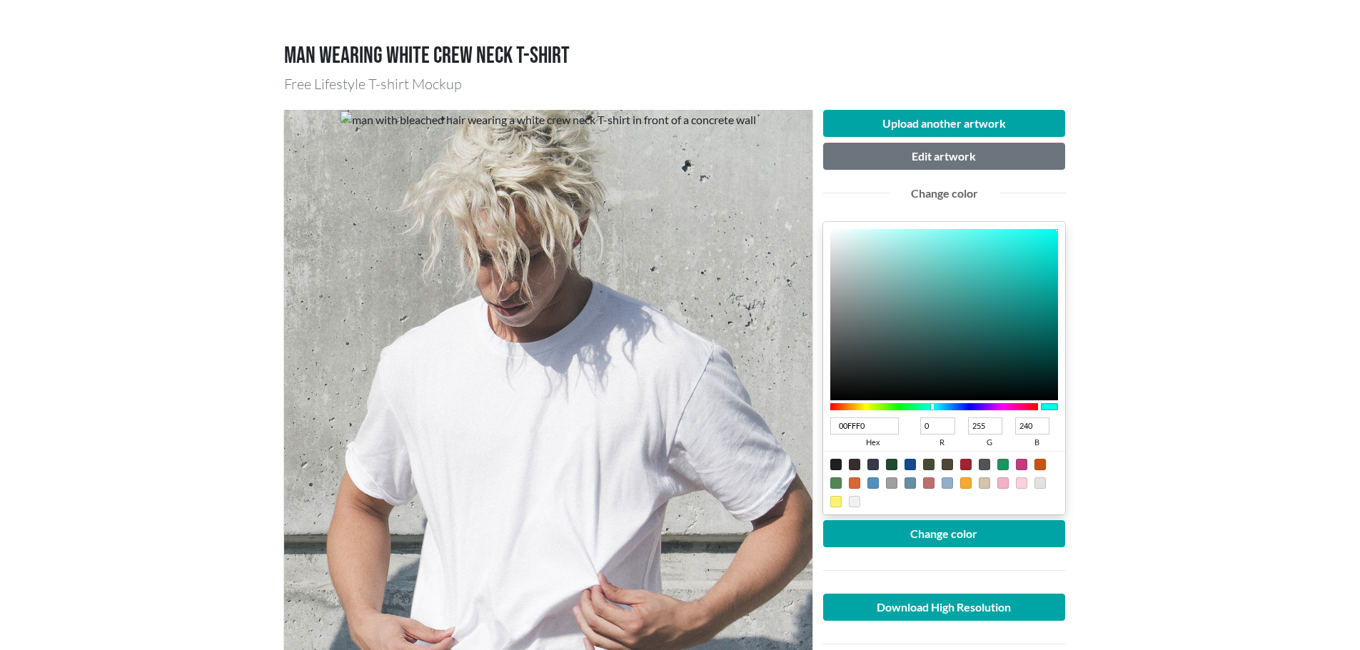
type input "099A92"
type input "9"
type input "154"
type input "146"
type input "06938B"
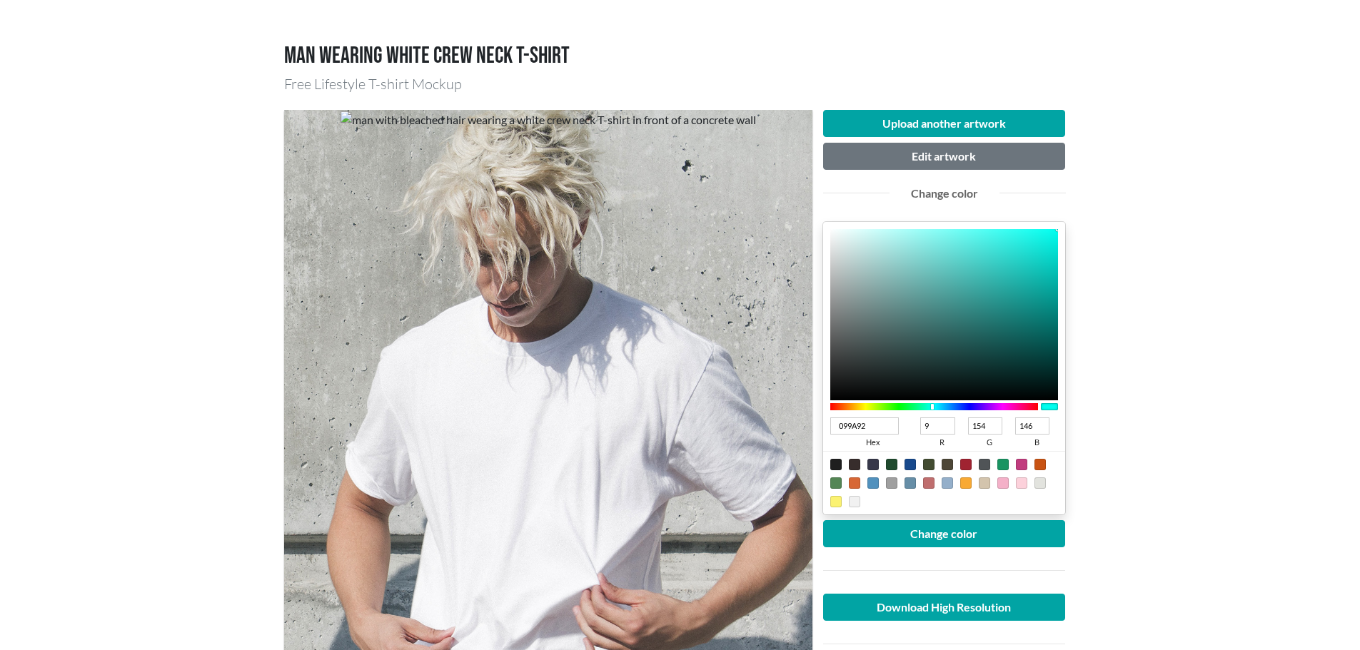
type input "6"
type input "147"
type input "139"
type input "018881"
type input "1"
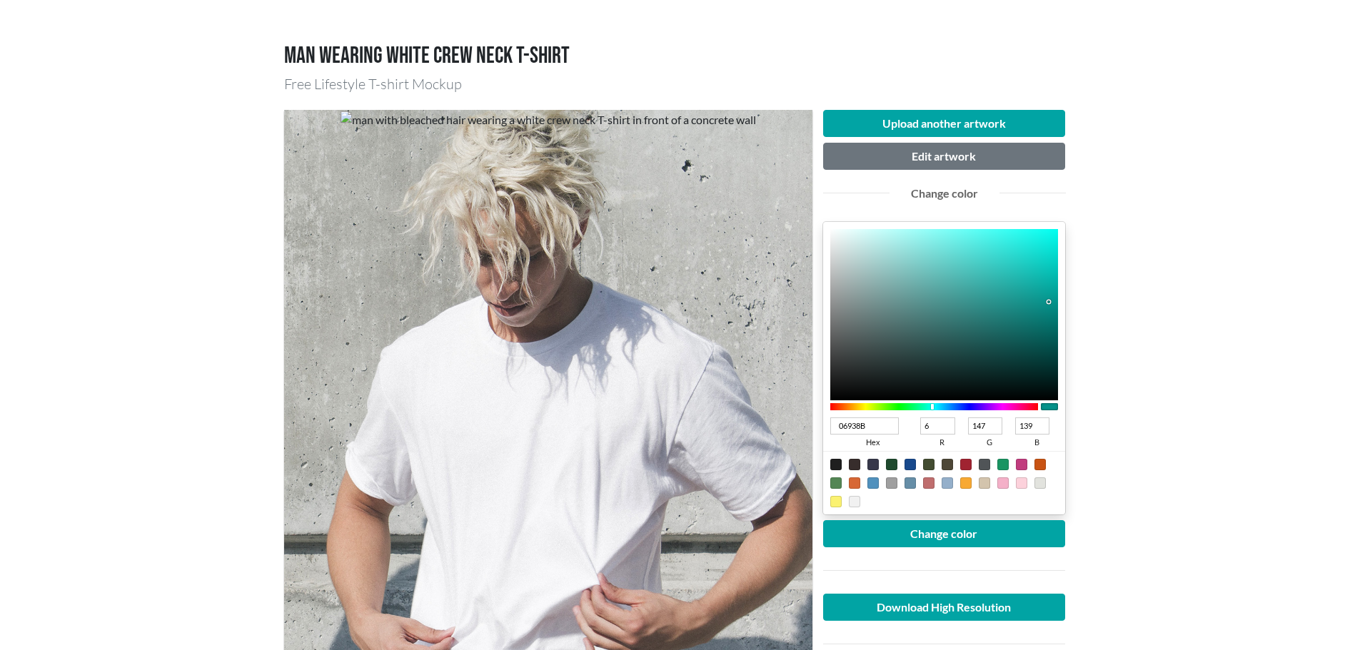
type input "136"
type input "129"
type input "008079"
type input "0"
type input "128"
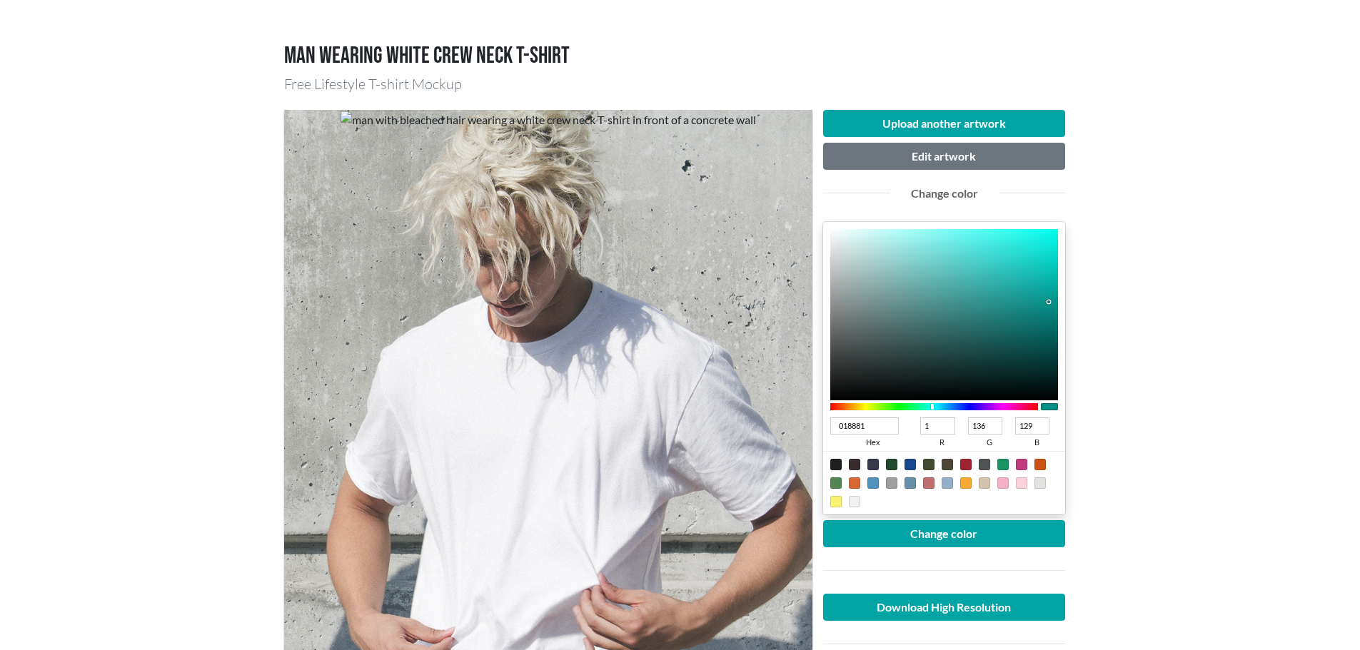
type input "121"
type input "007872"
type input "120"
type input "114"
type input "00726C"
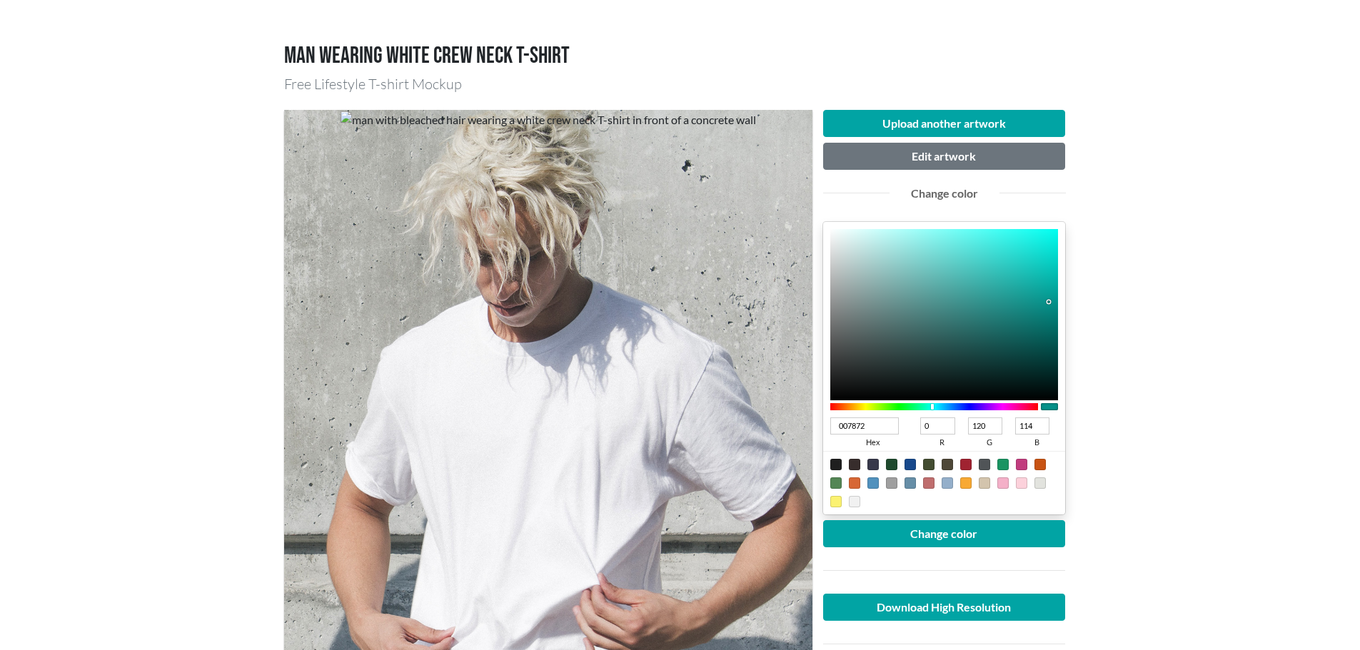
type input "114"
type input "108"
type input "006D67"
type input "109"
type input "103"
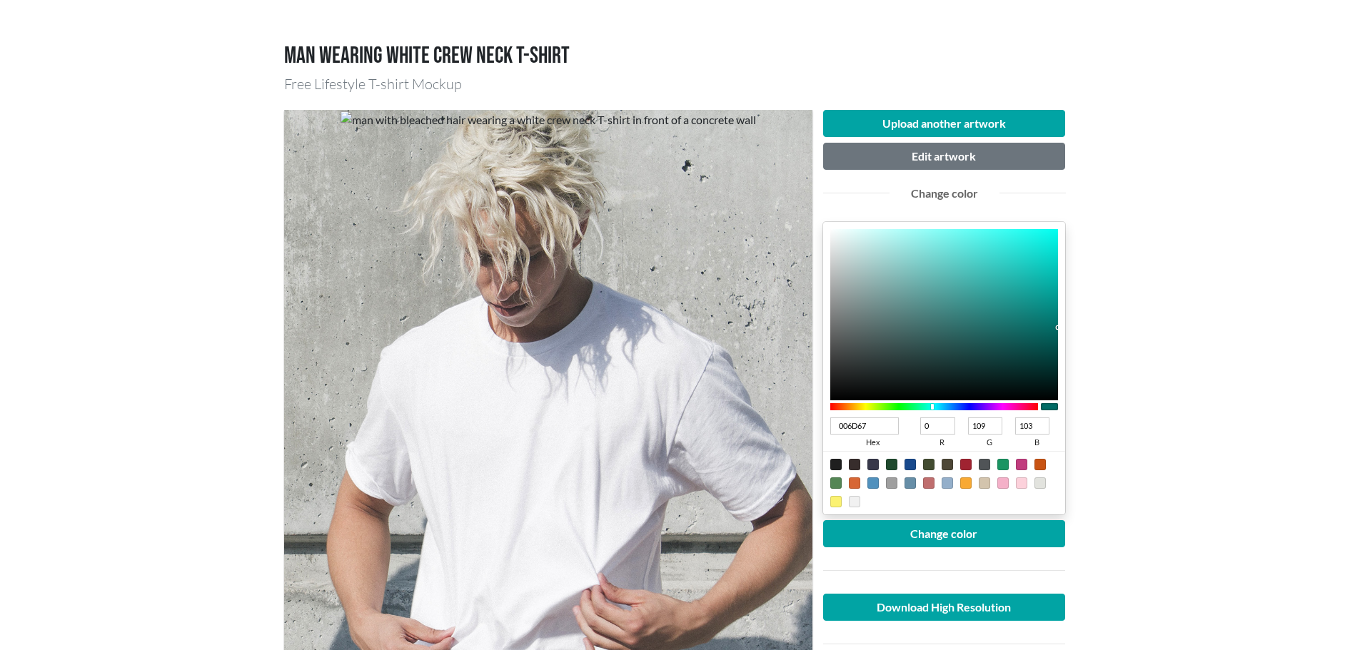
type input "006661"
type input "102"
type input "97"
type input "00625D"
type input "98"
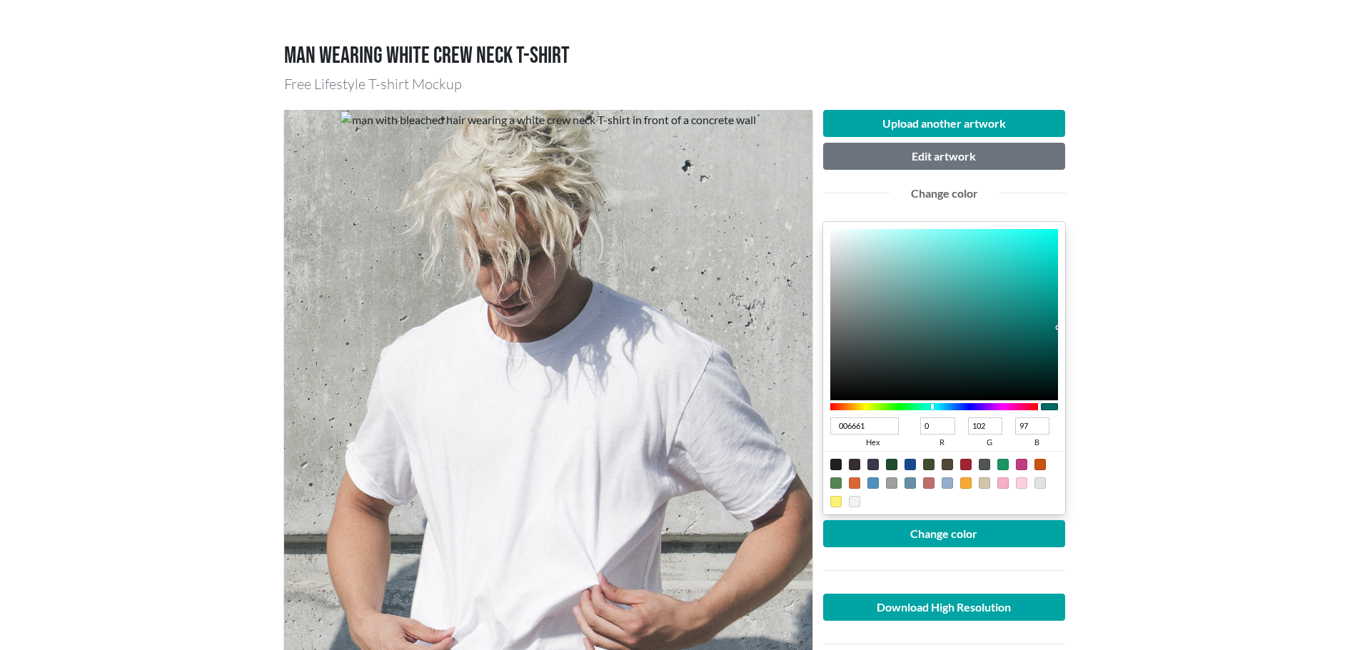
type input "93"
type input "00605B"
type input "96"
type input "91"
type input "005B56"
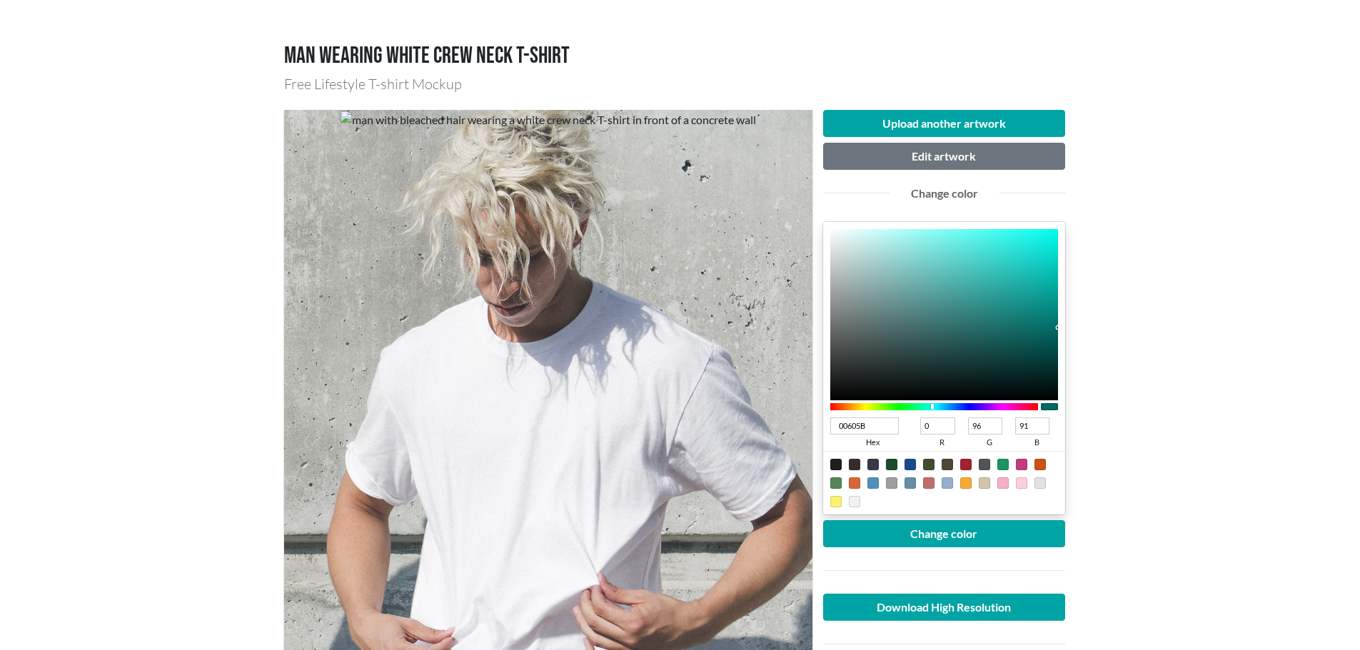
type input "91"
type input "86"
type input "005954"
type input "89"
type input "84"
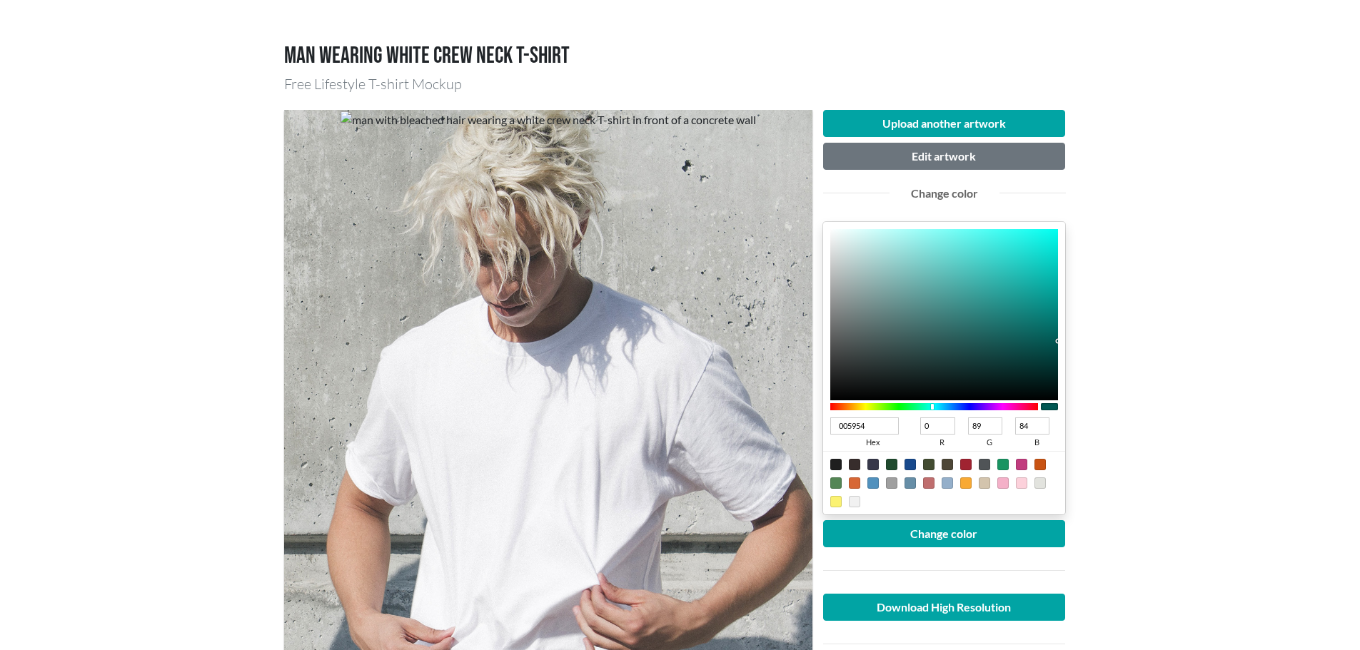
drag, startPoint x: 1044, startPoint y: 297, endPoint x: 1069, endPoint y: 343, distance: 52.1
click at [1069, 342] on div "Upload another artwork Edit artwork Change color 005954 hex 0 r 89 g 84 b 100 a…" at bounding box center [944, 462] width 264 height 705
type input "005853"
type input "88"
type input "83"
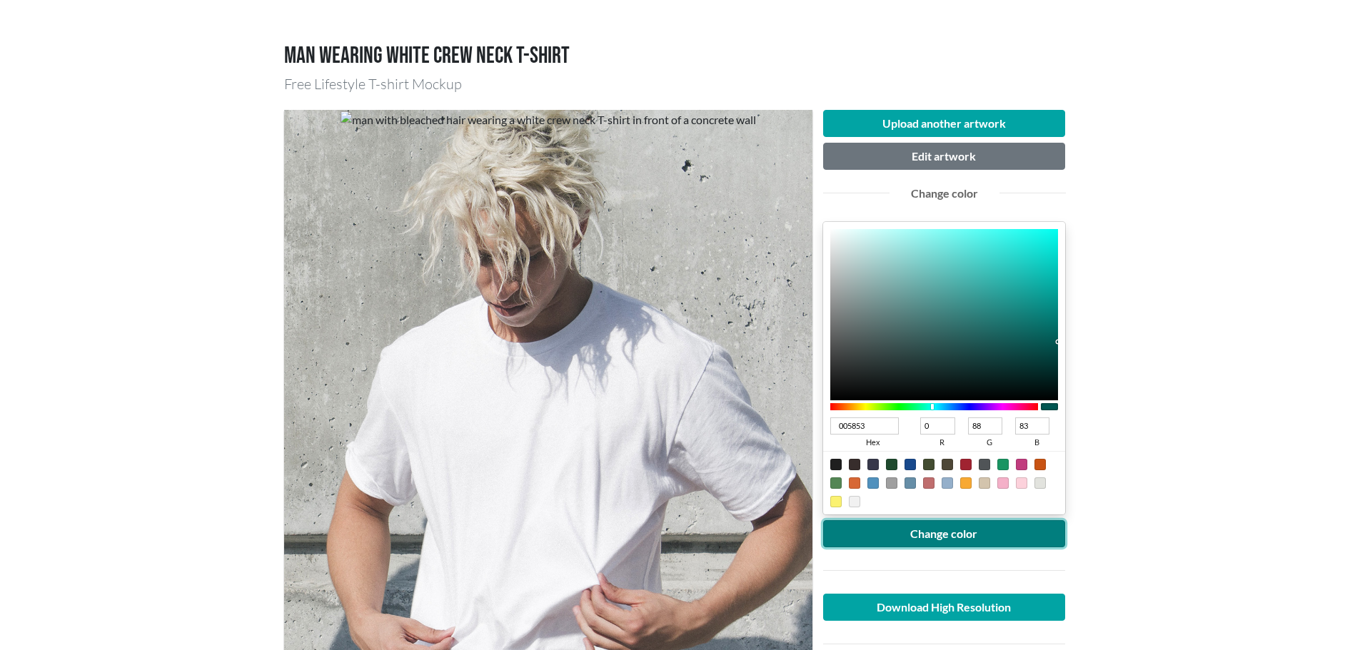
click at [902, 525] on button "Change color" at bounding box center [944, 533] width 243 height 27
